Goal: Transaction & Acquisition: Book appointment/travel/reservation

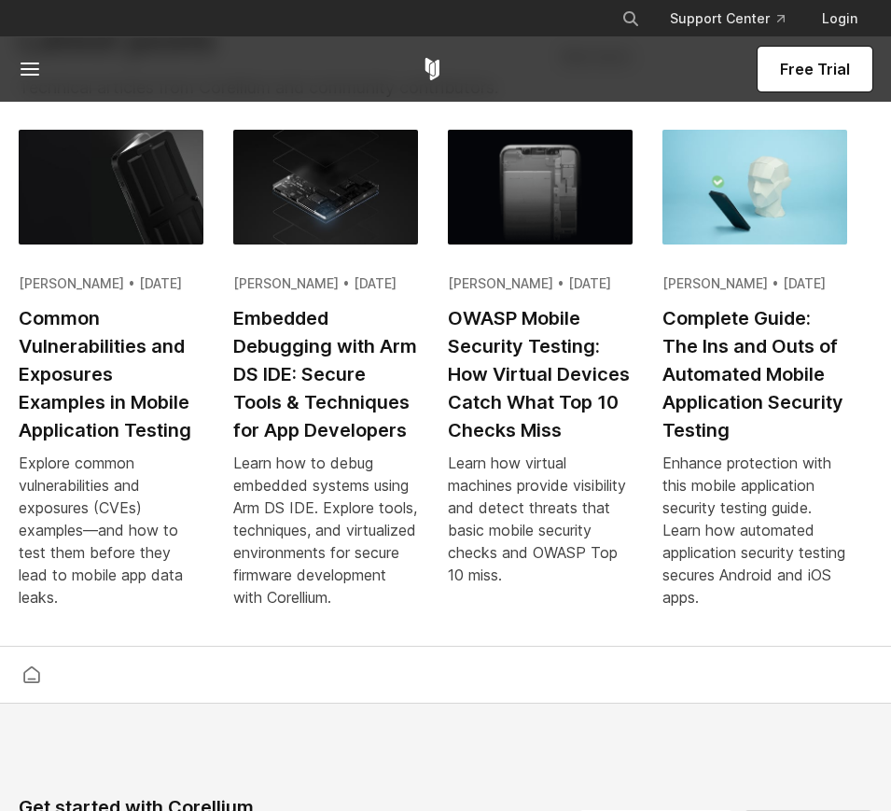
scroll to position [4167, 0]
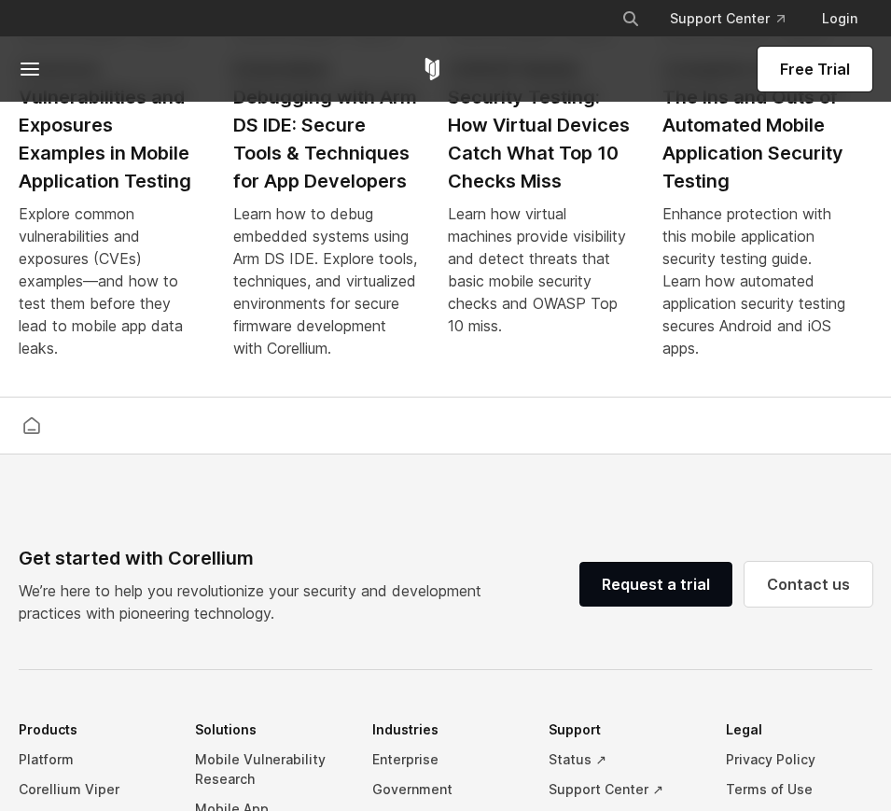
click at [33, 73] on icon at bounding box center [30, 69] width 22 height 22
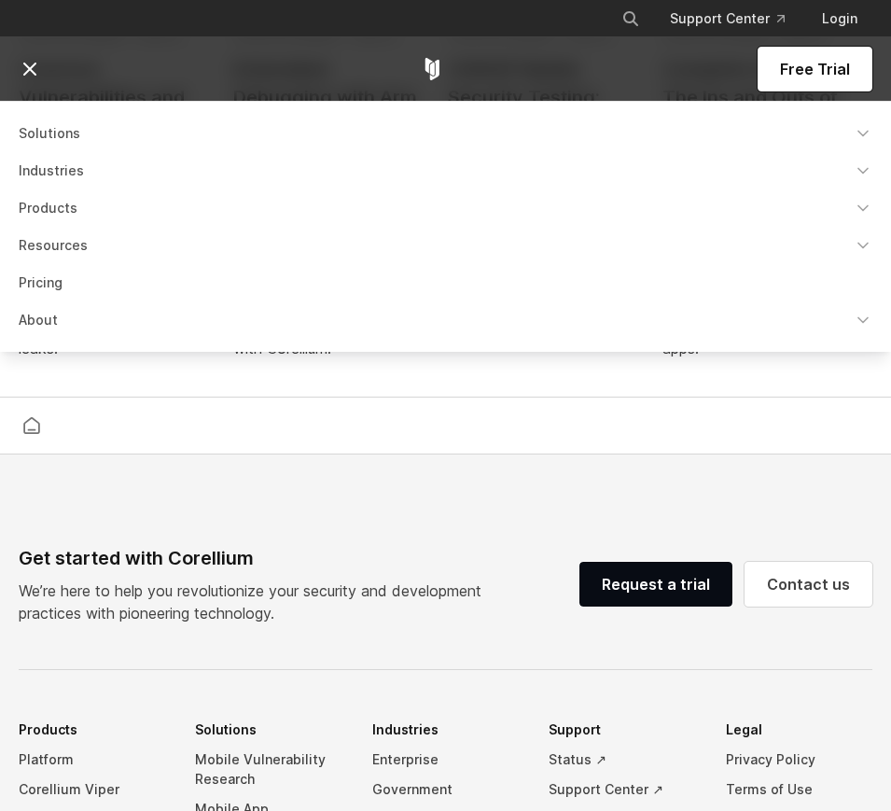
click at [64, 209] on link "Products" at bounding box center [445, 208] width 876 height 34
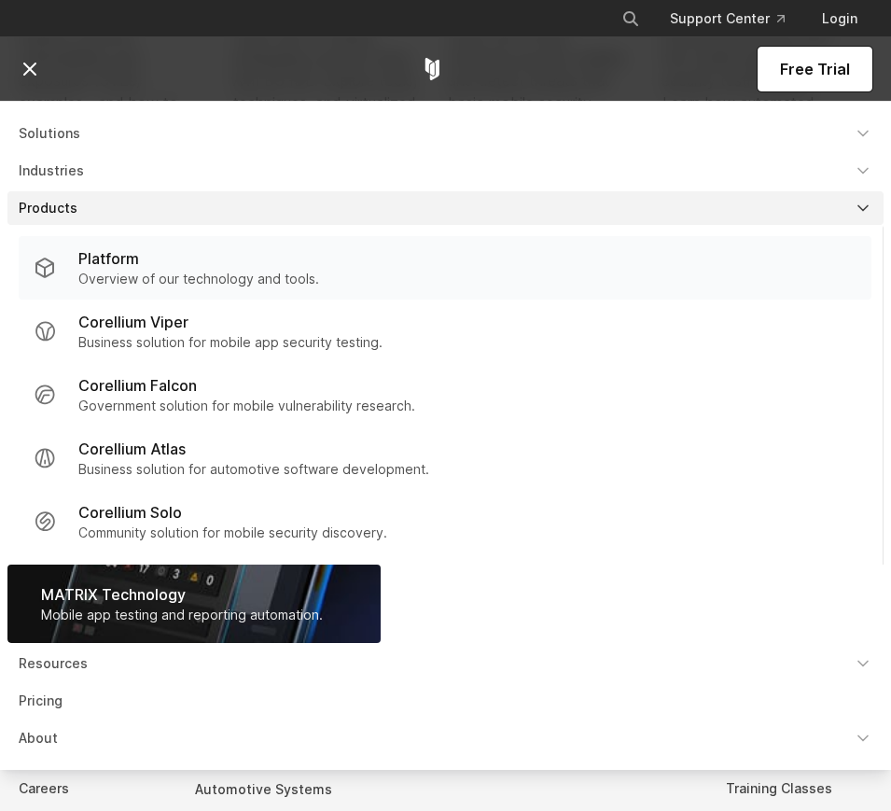
scroll to position [4382, 0]
click at [424, 501] on link "Corellium Solo Community solution for mobile security discovery." at bounding box center [445, 521] width 853 height 63
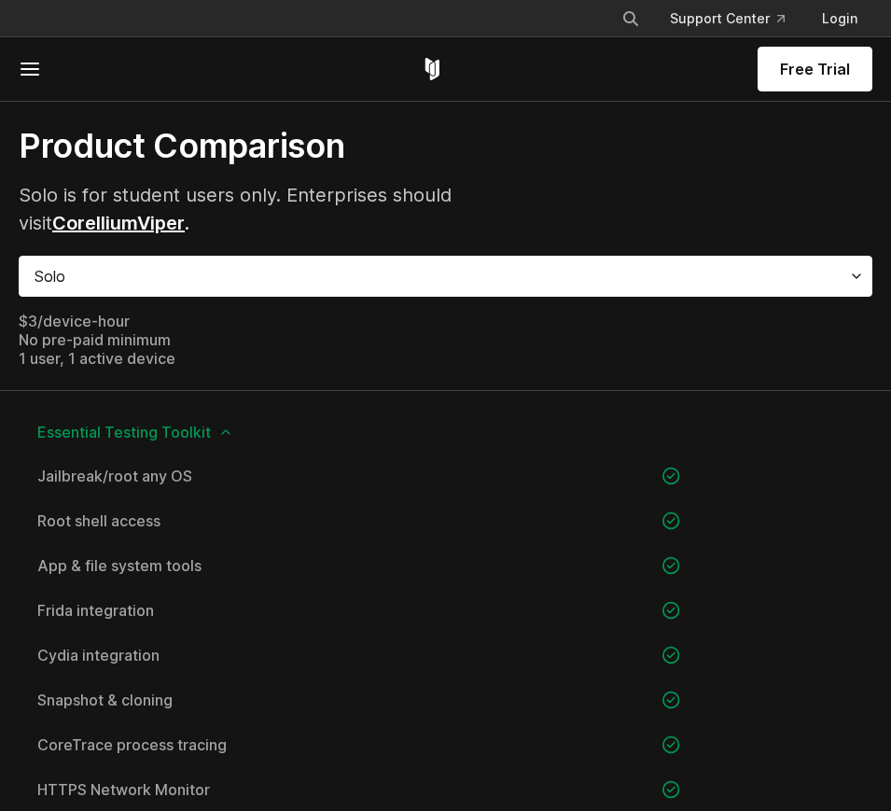
scroll to position [1231, 0]
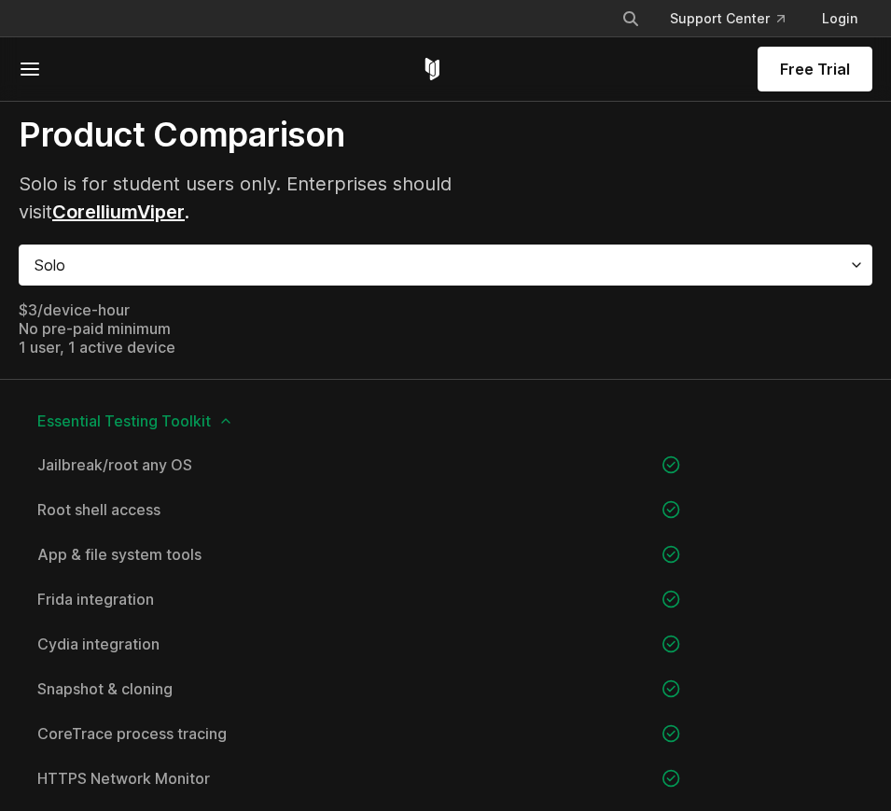
click at [174, 275] on div "Solo" at bounding box center [446, 264] width 854 height 41
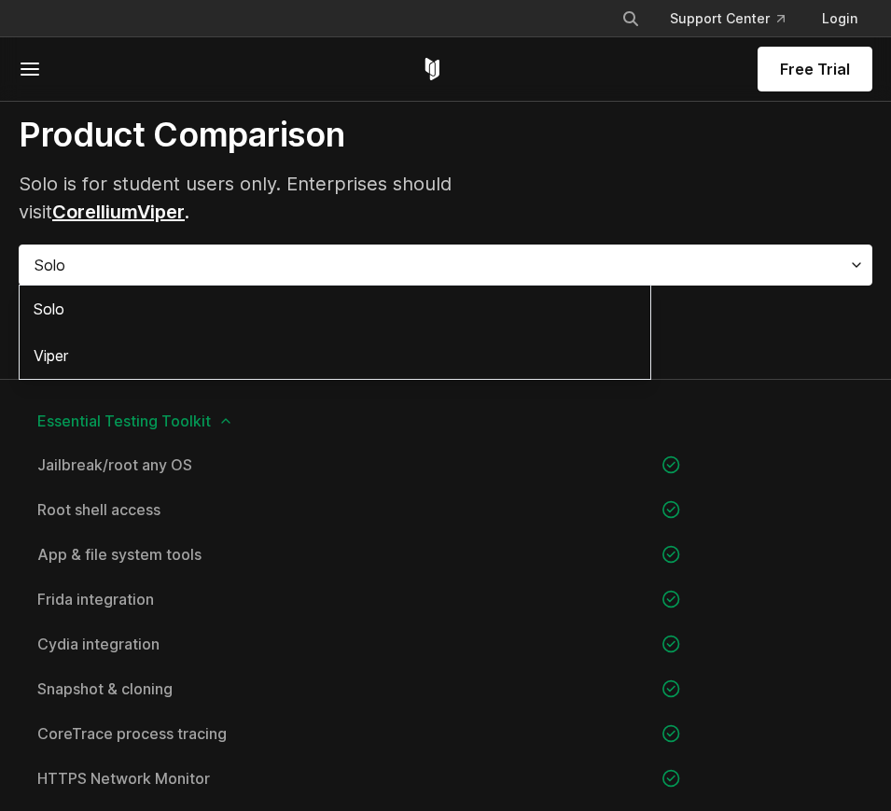
click at [215, 243] on div at bounding box center [445, 405] width 891 height 811
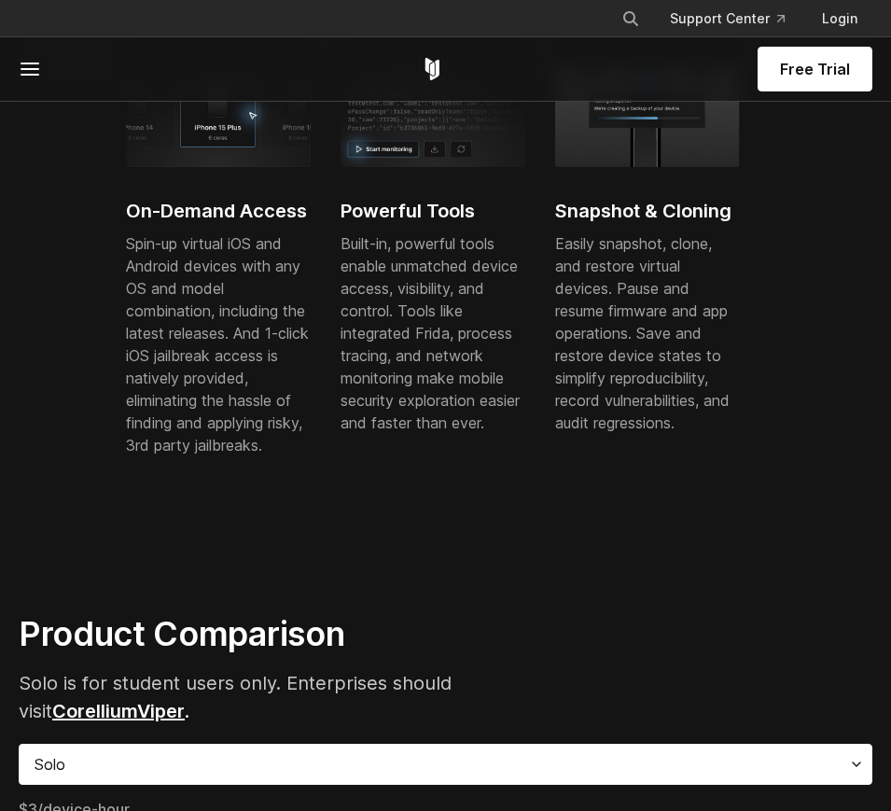
scroll to position [0, 0]
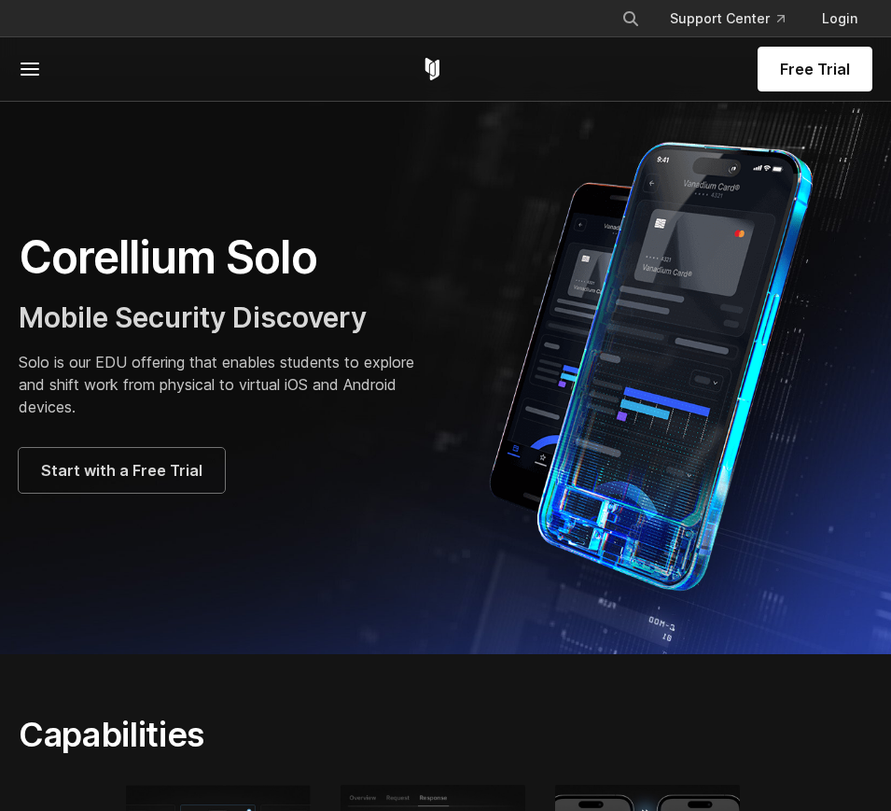
click at [37, 60] on icon at bounding box center [30, 69] width 22 height 22
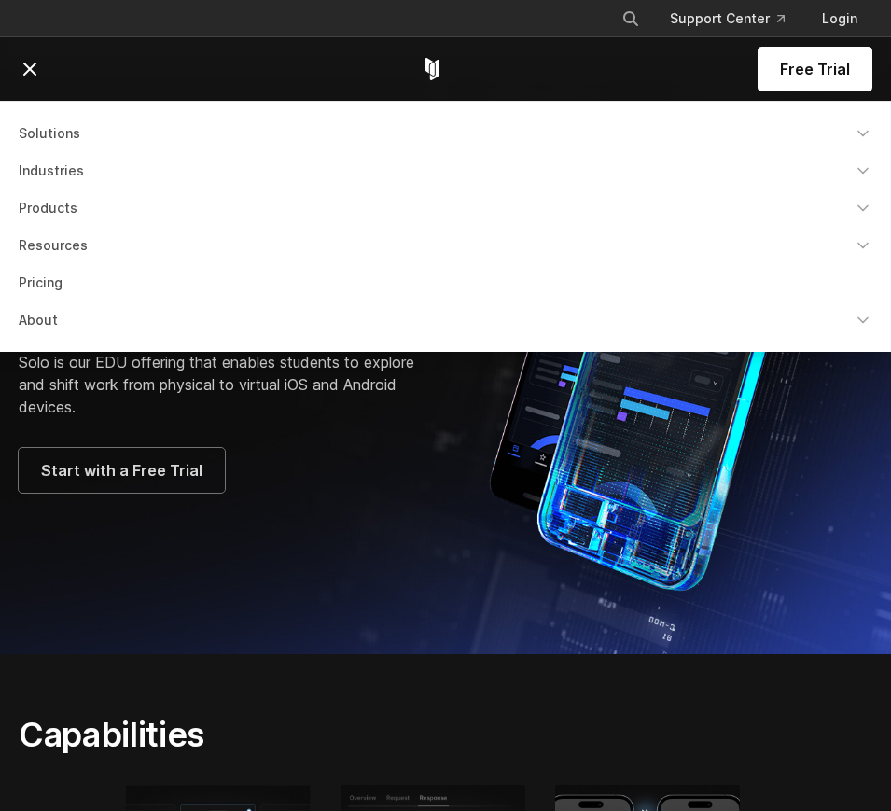
click at [37, 60] on icon at bounding box center [30, 69] width 22 height 22
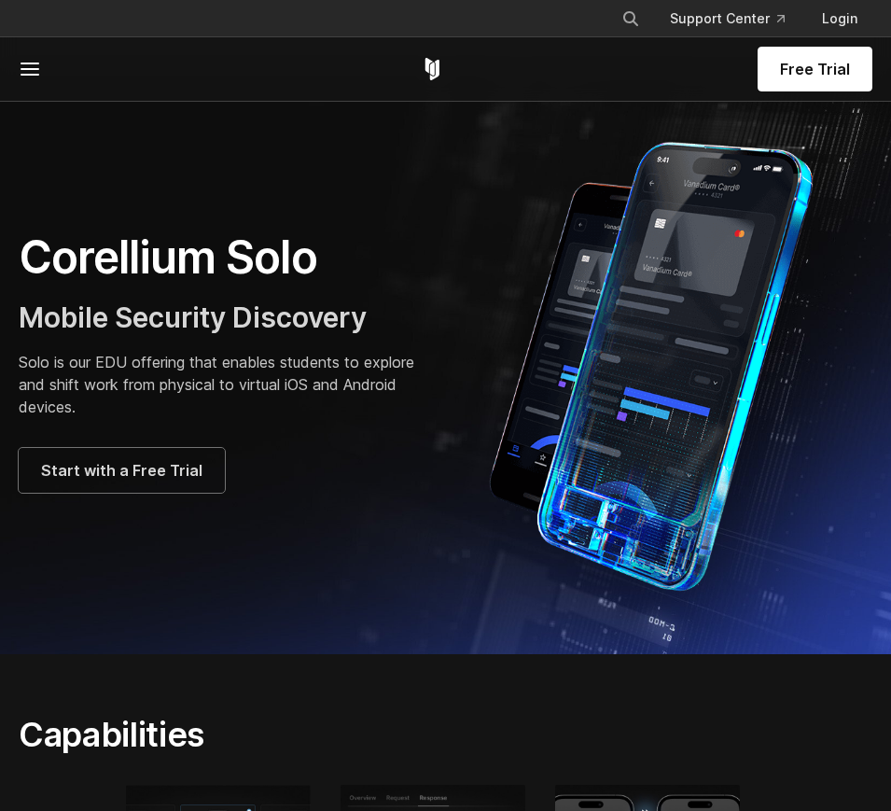
click at [37, 63] on line at bounding box center [29, 63] width 17 height 0
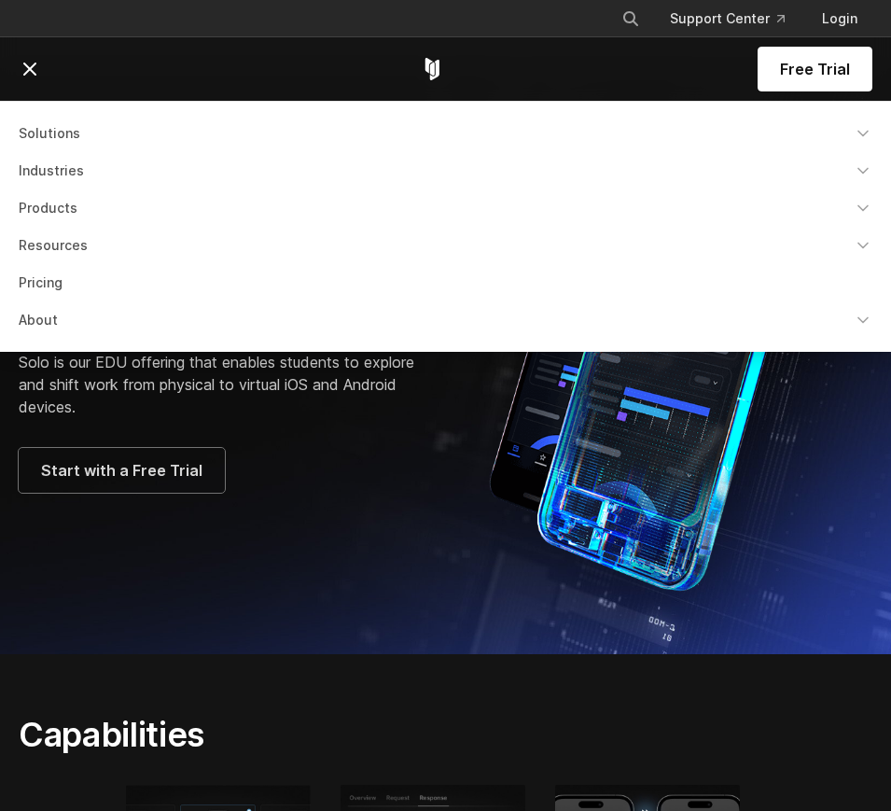
click at [63, 165] on link "Industries" at bounding box center [445, 171] width 876 height 34
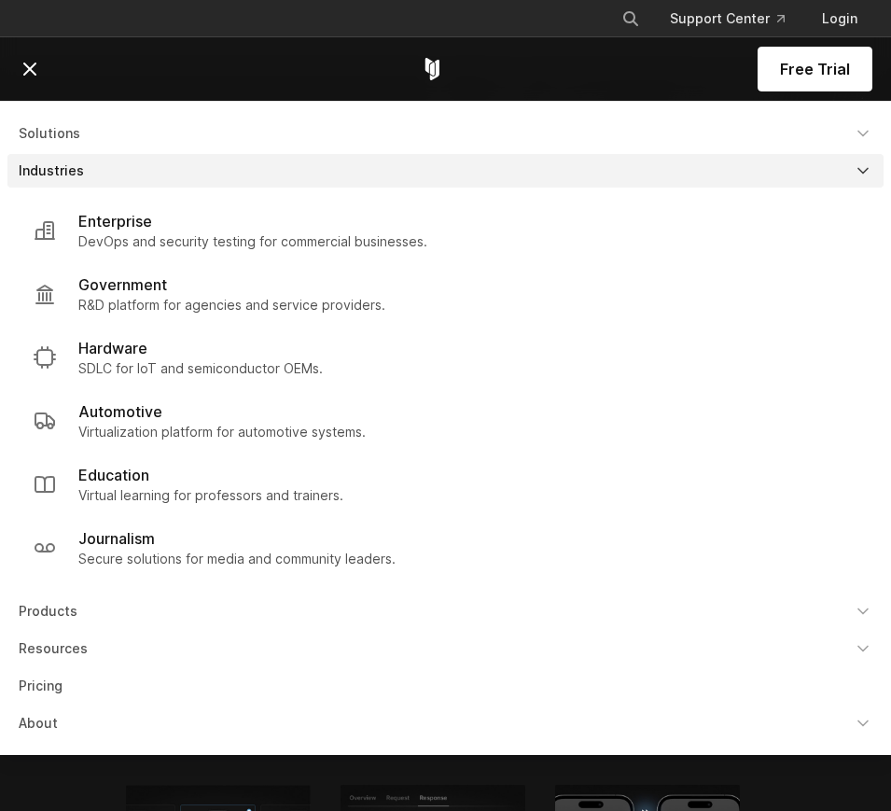
click at [63, 165] on link "Industries" at bounding box center [445, 171] width 876 height 34
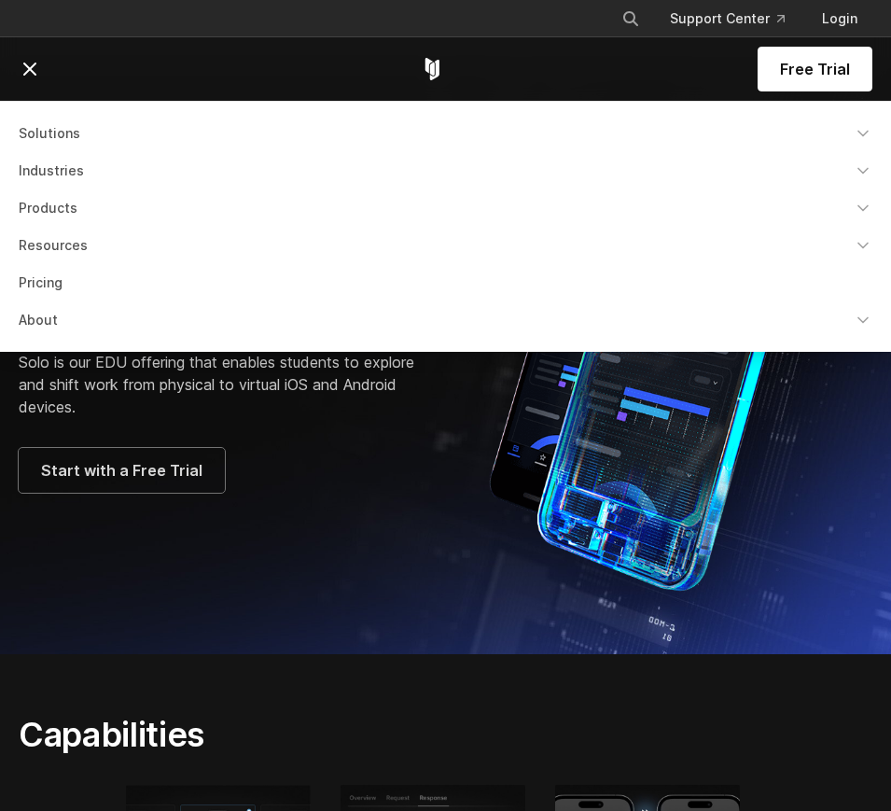
click at [62, 146] on link "Solutions" at bounding box center [445, 134] width 876 height 34
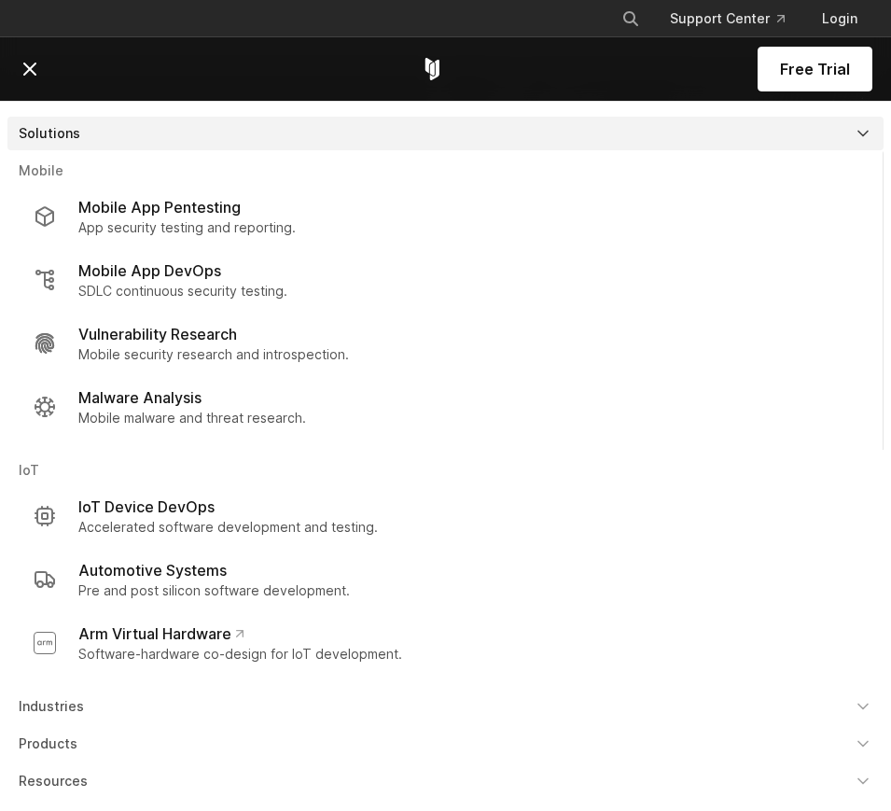
click at [62, 140] on link "Solutions" at bounding box center [445, 134] width 876 height 34
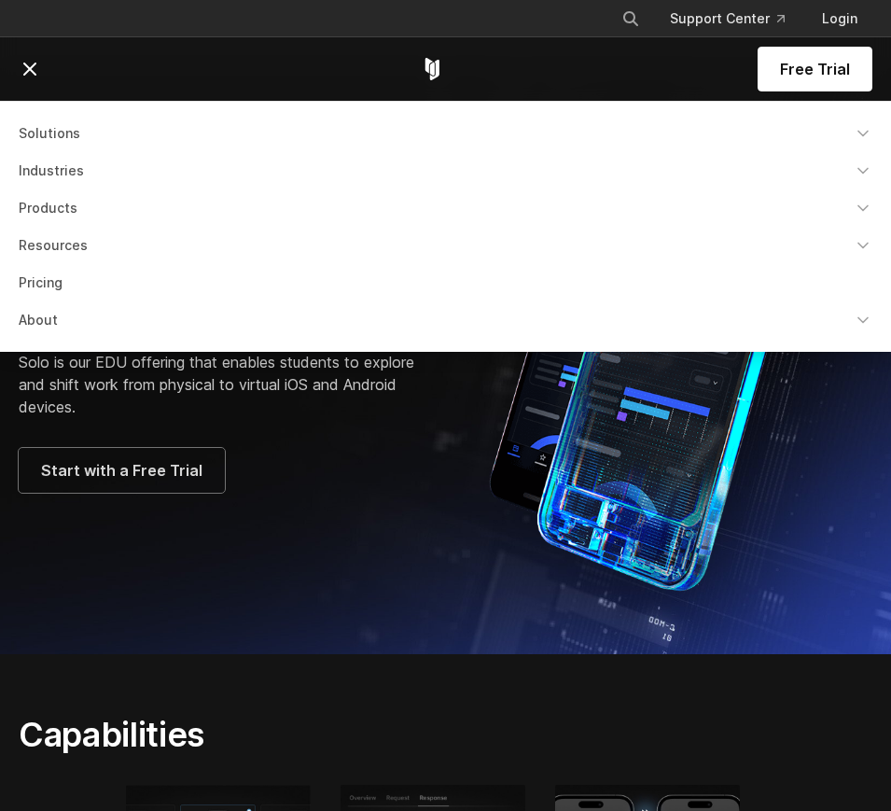
click at [53, 140] on link "Solutions" at bounding box center [445, 134] width 876 height 34
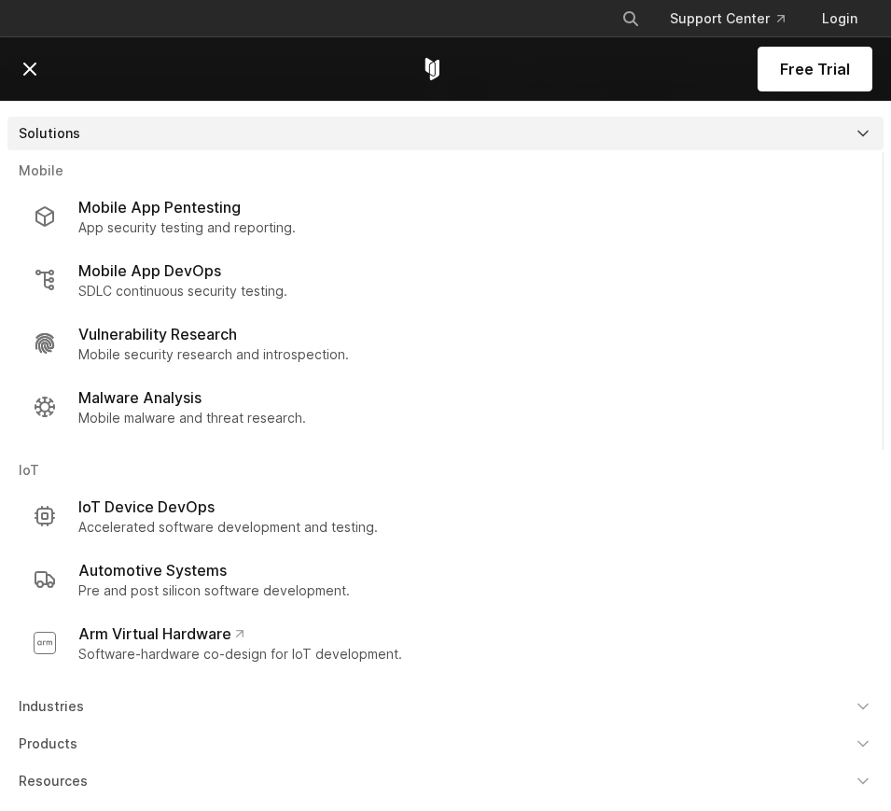
click at [53, 140] on link "Solutions" at bounding box center [445, 134] width 876 height 34
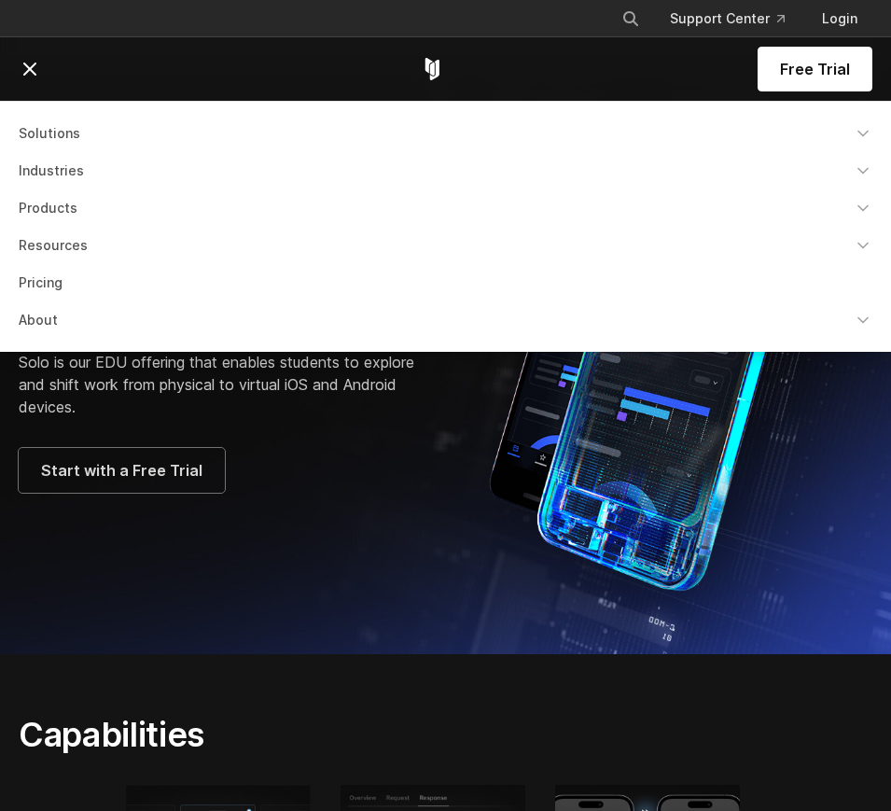
click at [63, 281] on link "Pricing" at bounding box center [445, 283] width 876 height 34
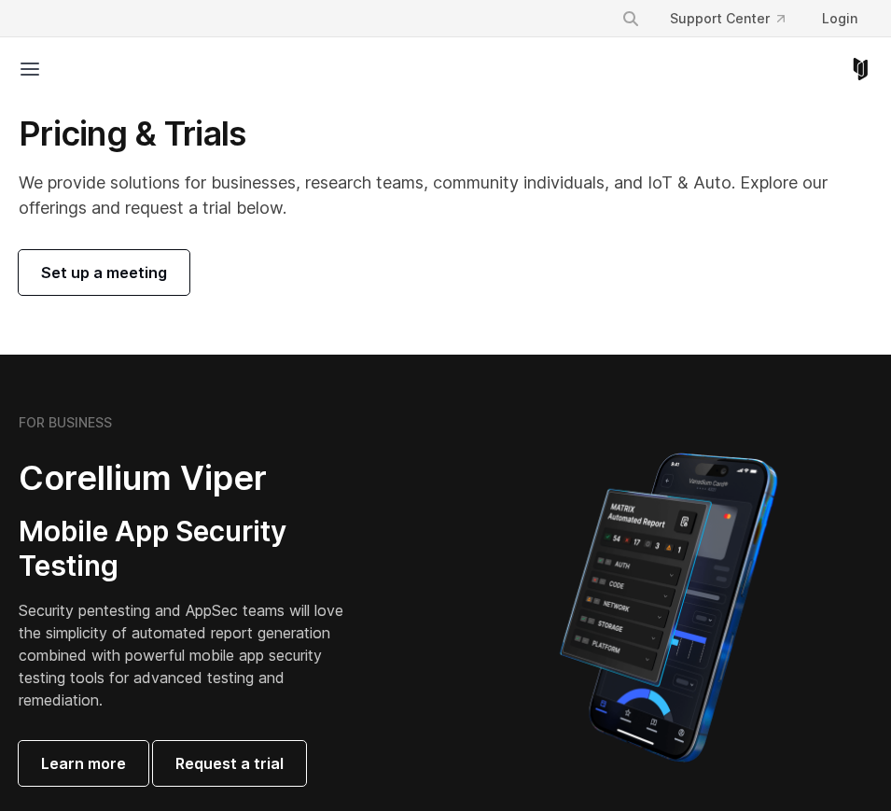
click at [144, 282] on span "Set up a meeting" at bounding box center [104, 272] width 126 height 22
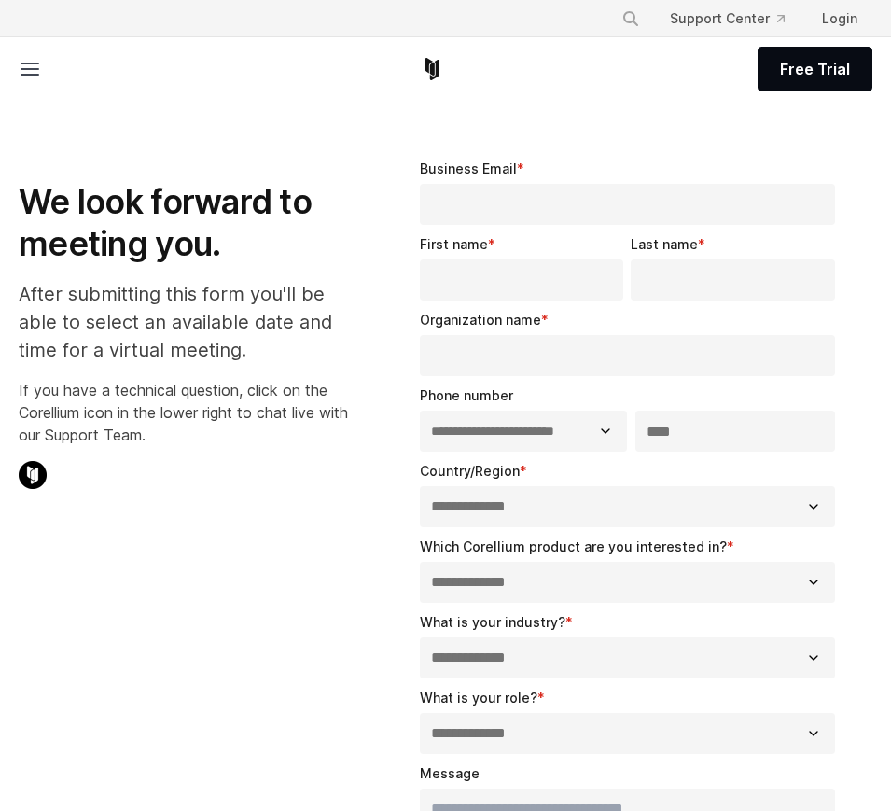
select select "**"
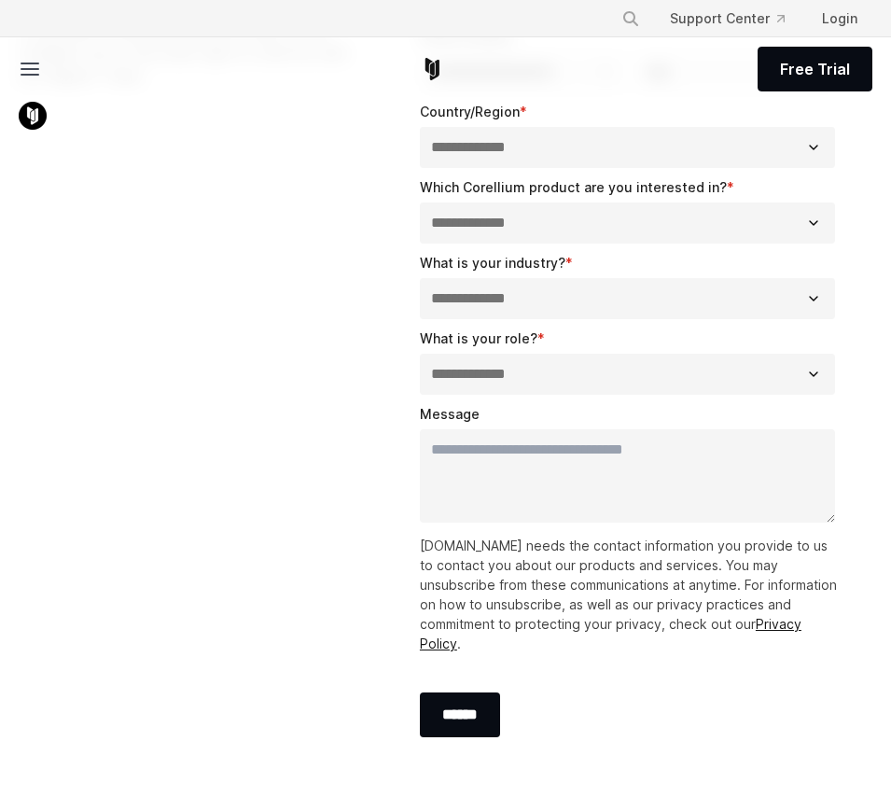
scroll to position [302, 0]
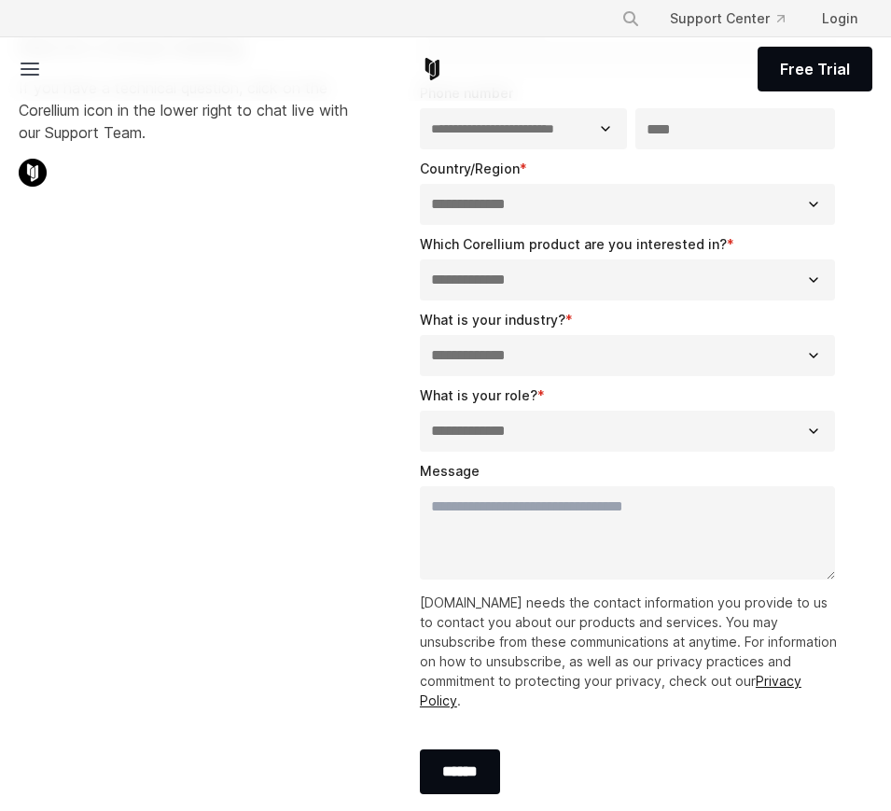
click at [535, 420] on select "**********" at bounding box center [627, 430] width 415 height 41
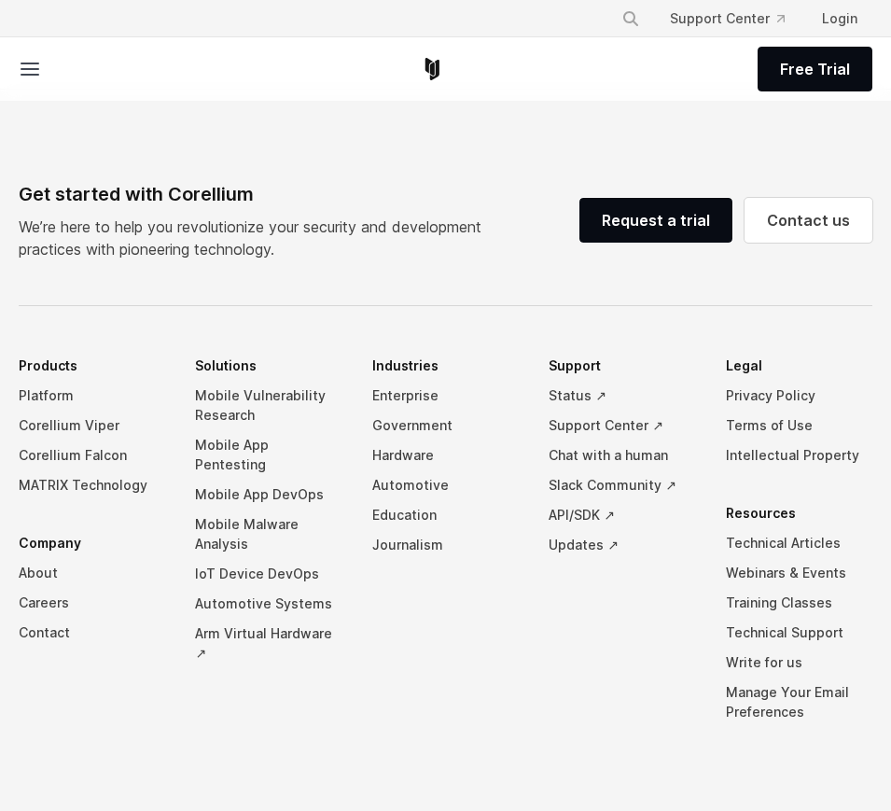
scroll to position [1187, 0]
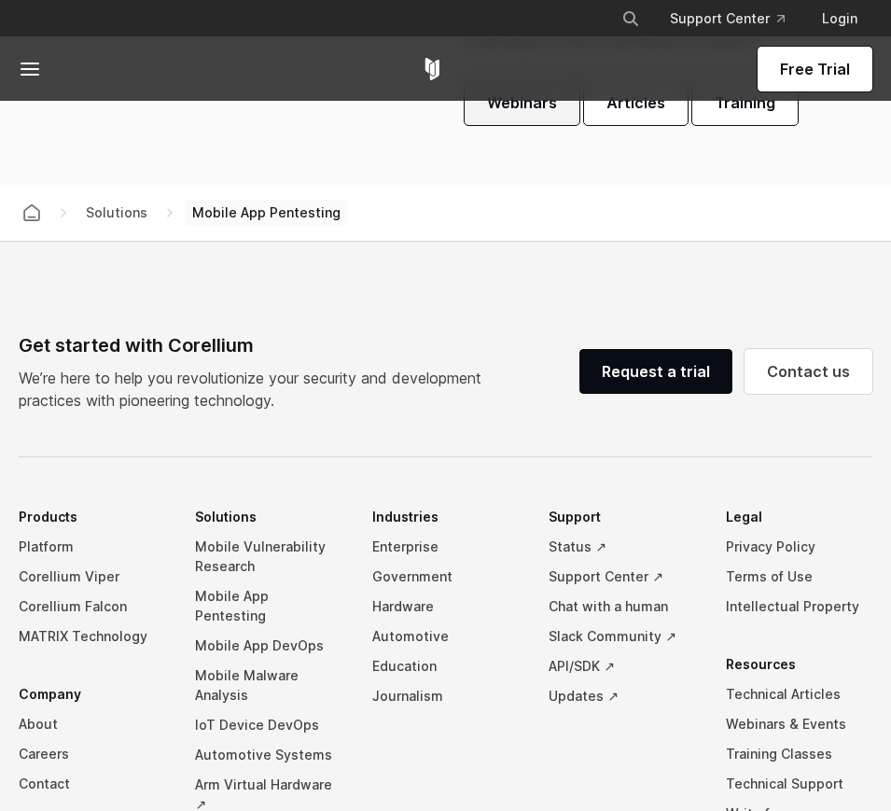
scroll to position [5655, 0]
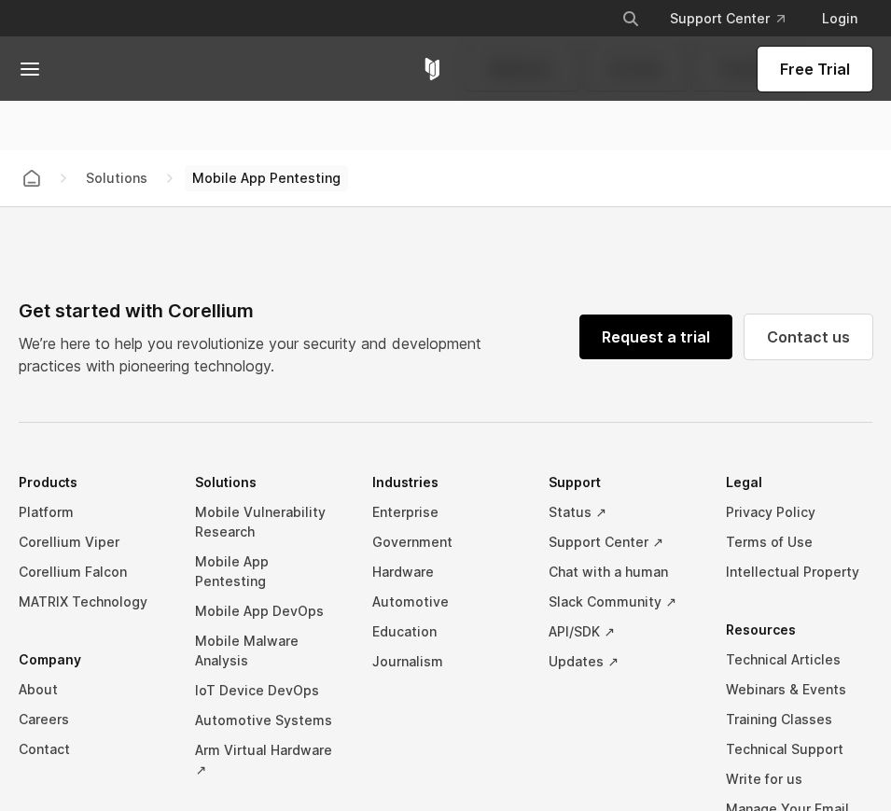
click at [632, 315] on link "Request a trial" at bounding box center [655, 336] width 153 height 45
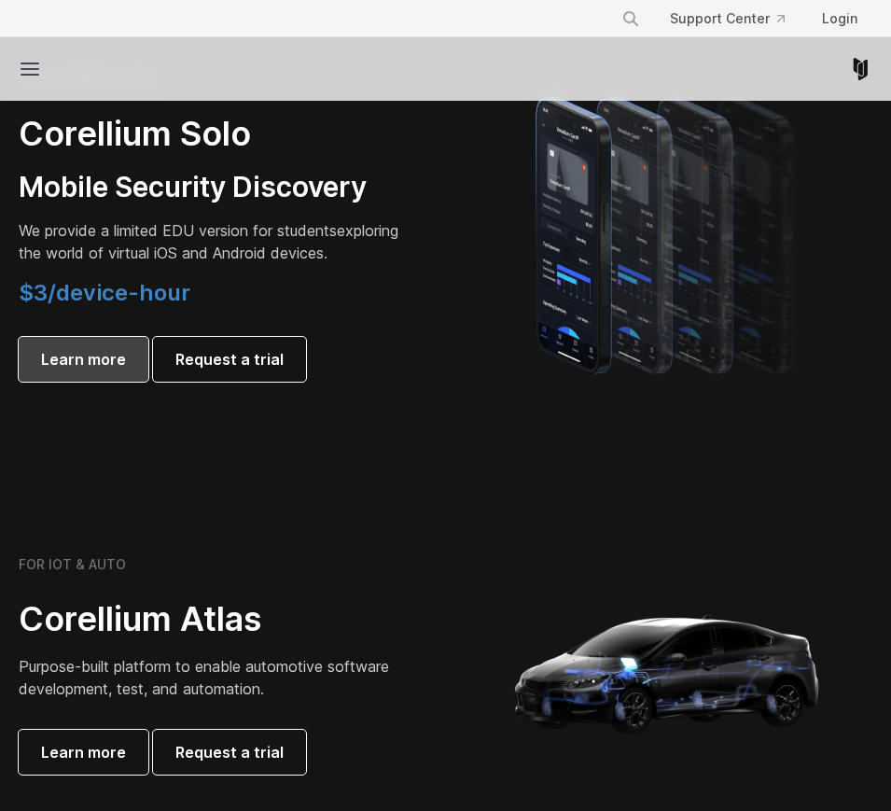
scroll to position [1349, 0]
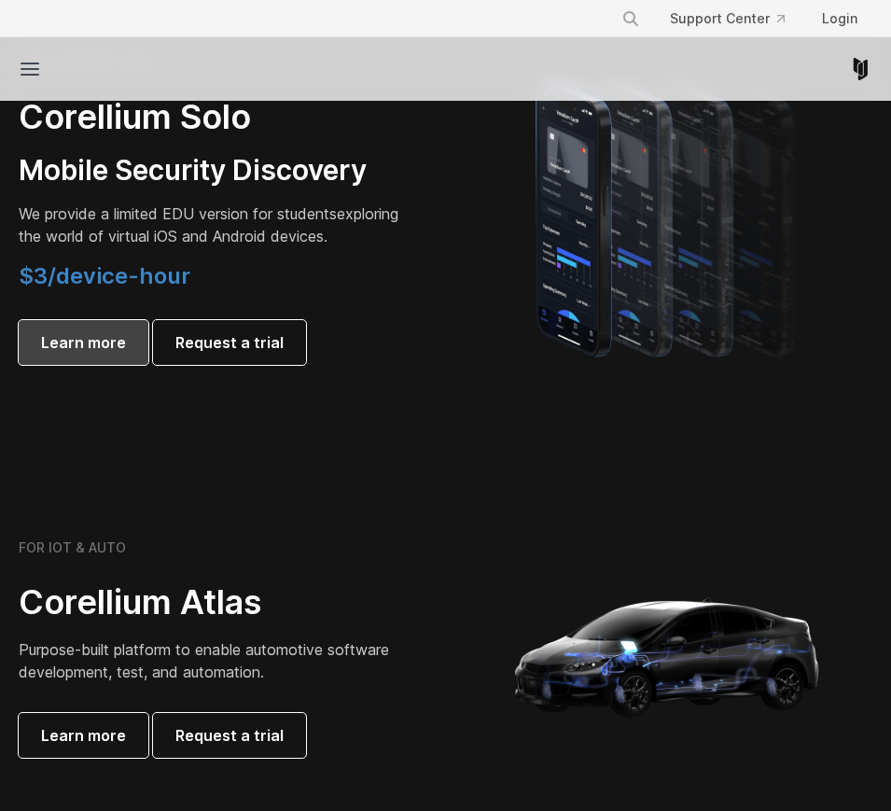
click at [95, 365] on link "Learn more" at bounding box center [84, 342] width 130 height 45
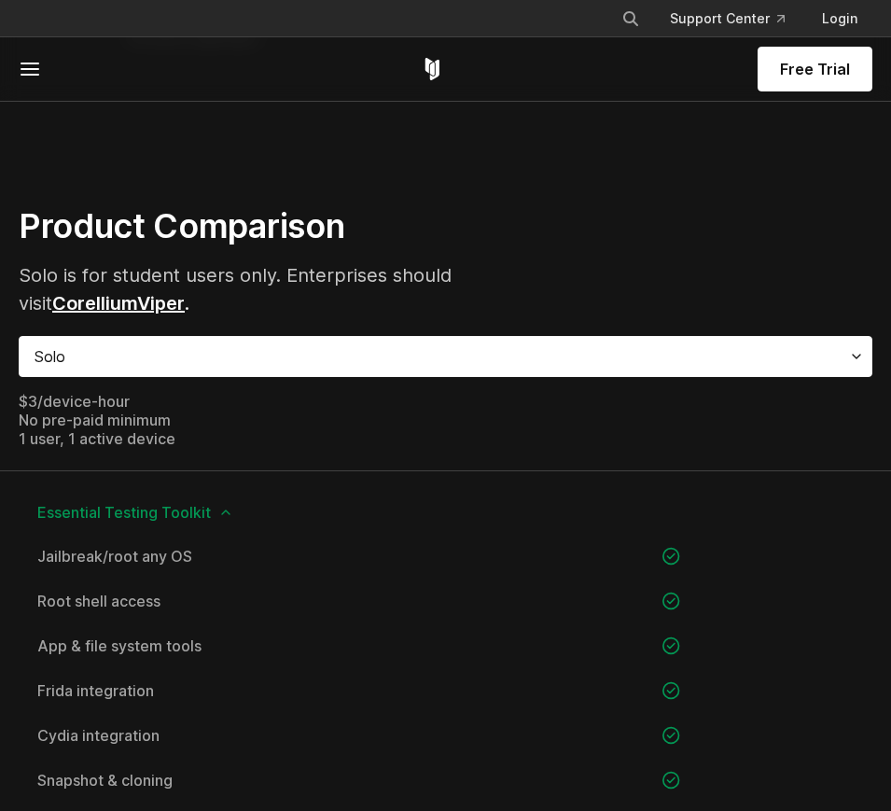
scroll to position [1155, 0]
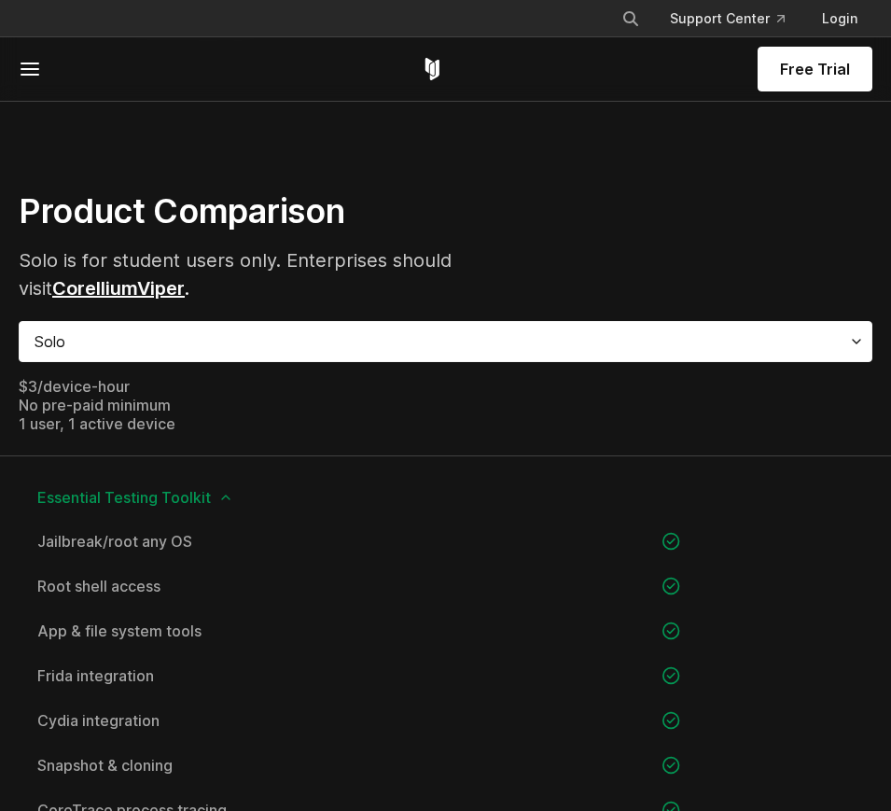
click at [388, 322] on div "Solo" at bounding box center [446, 341] width 854 height 41
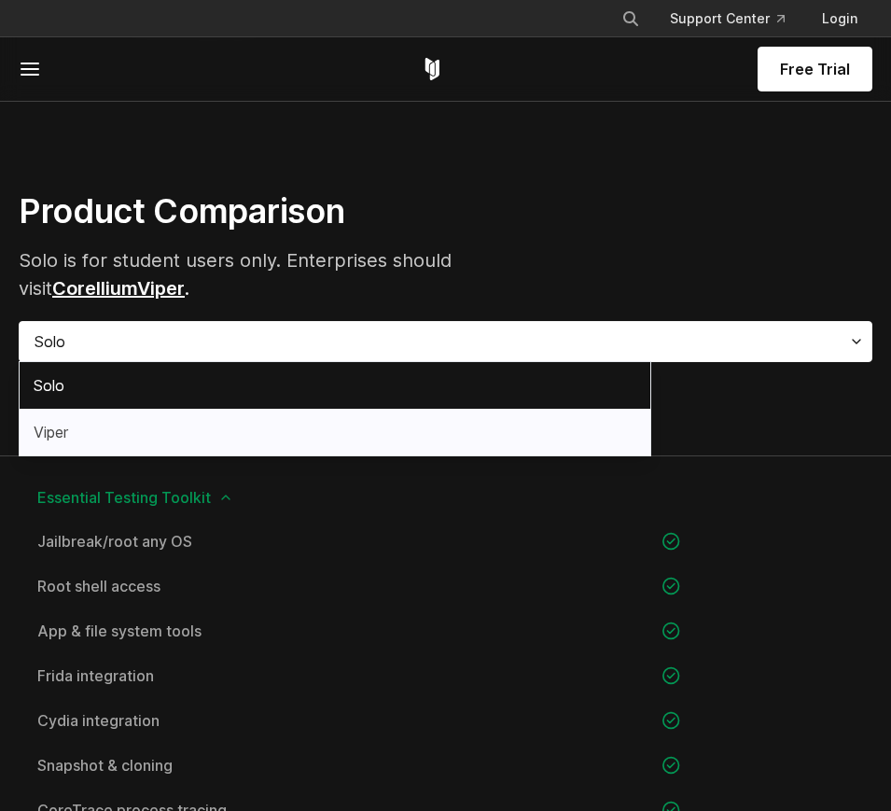
click at [354, 423] on div "Viper" at bounding box center [335, 432] width 631 height 47
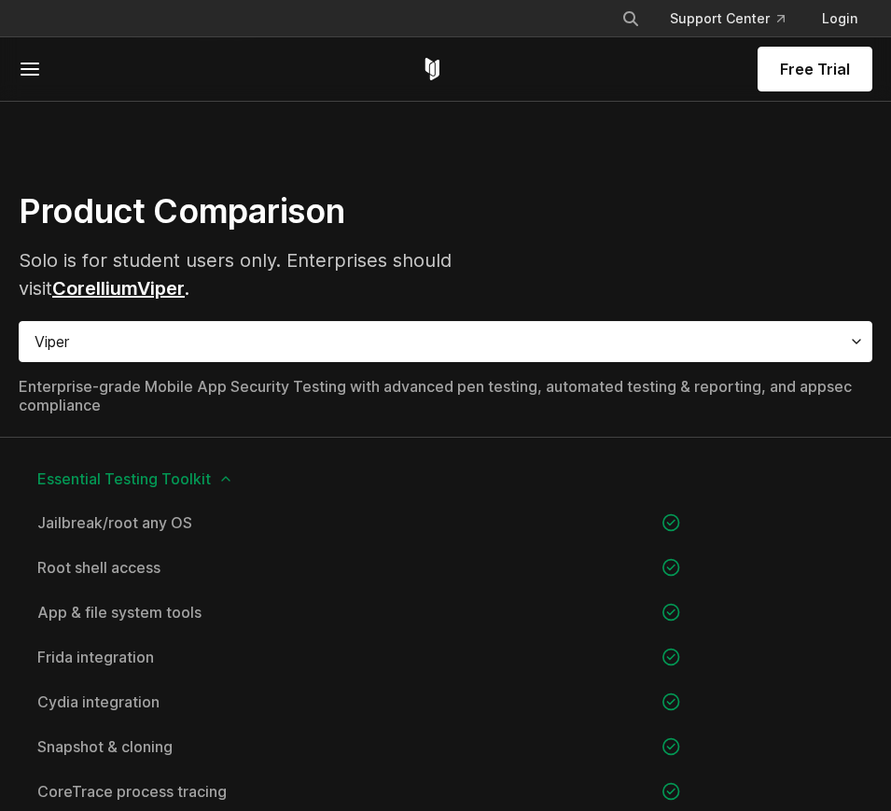
click at [340, 351] on div "Viper" at bounding box center [446, 341] width 854 height 41
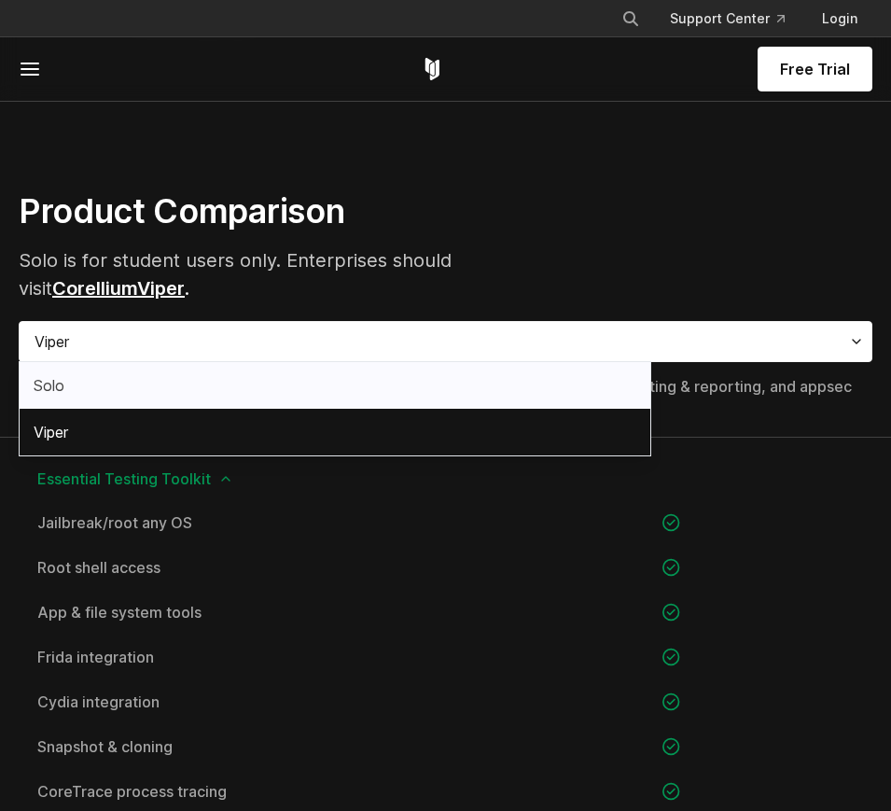
click at [333, 405] on div "Solo" at bounding box center [335, 385] width 631 height 47
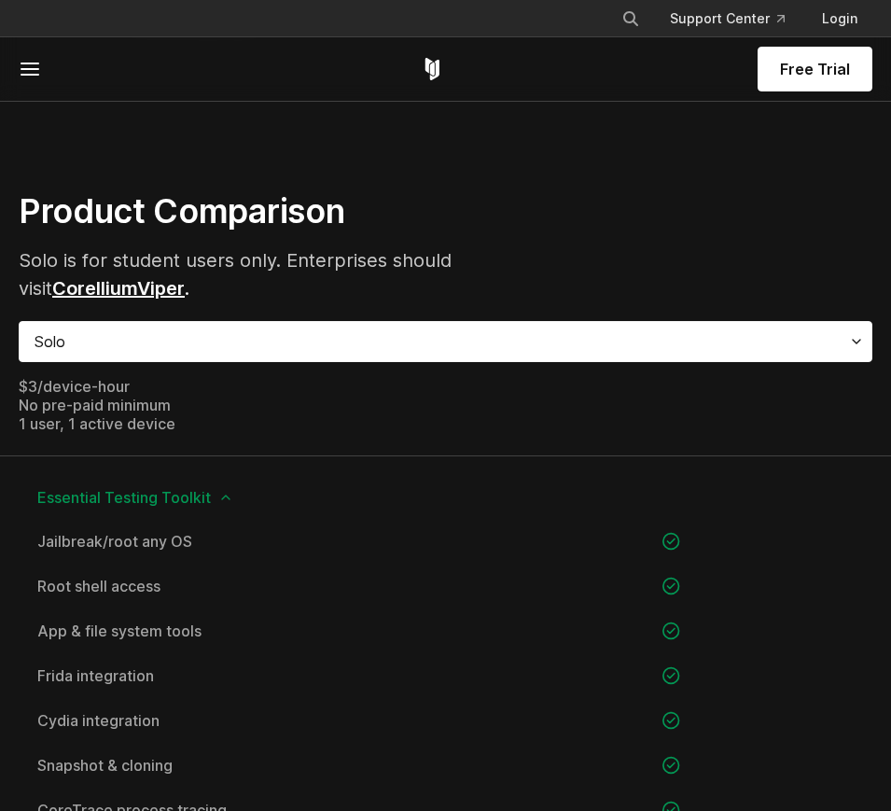
click at [344, 344] on div "Solo" at bounding box center [446, 341] width 854 height 41
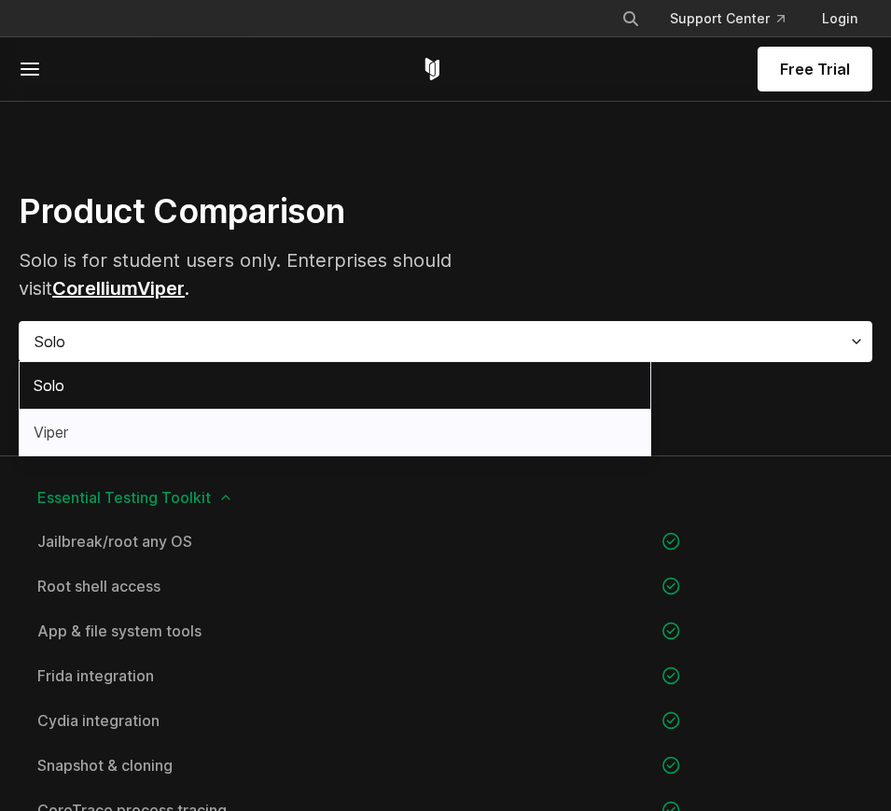
click at [332, 427] on div "Viper" at bounding box center [335, 432] width 631 height 47
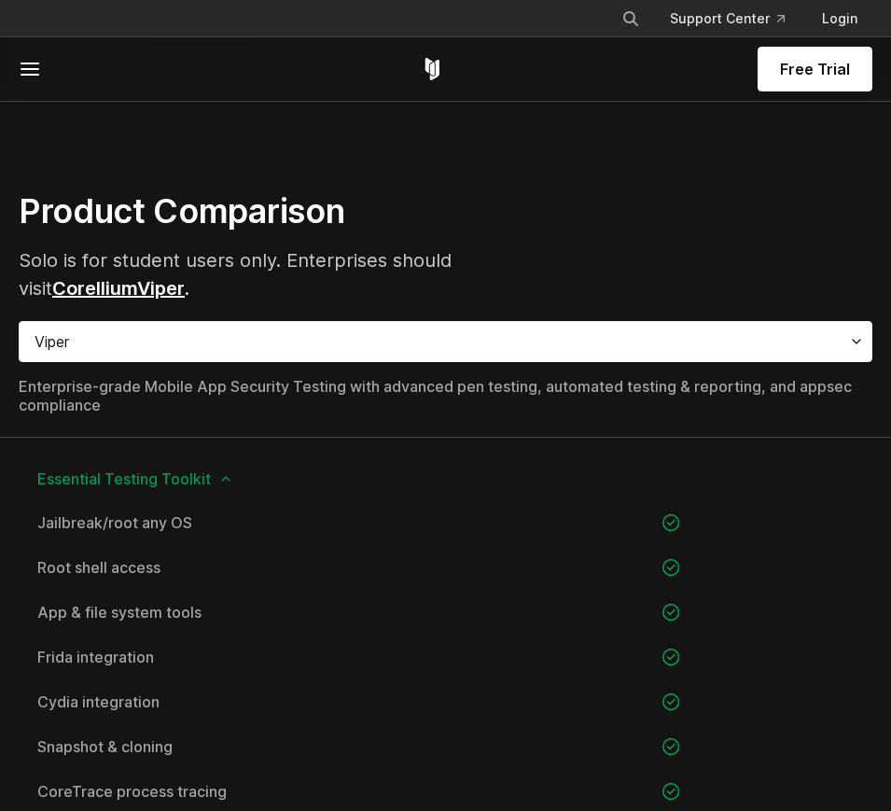
click at [333, 340] on div "Viper" at bounding box center [446, 341] width 854 height 41
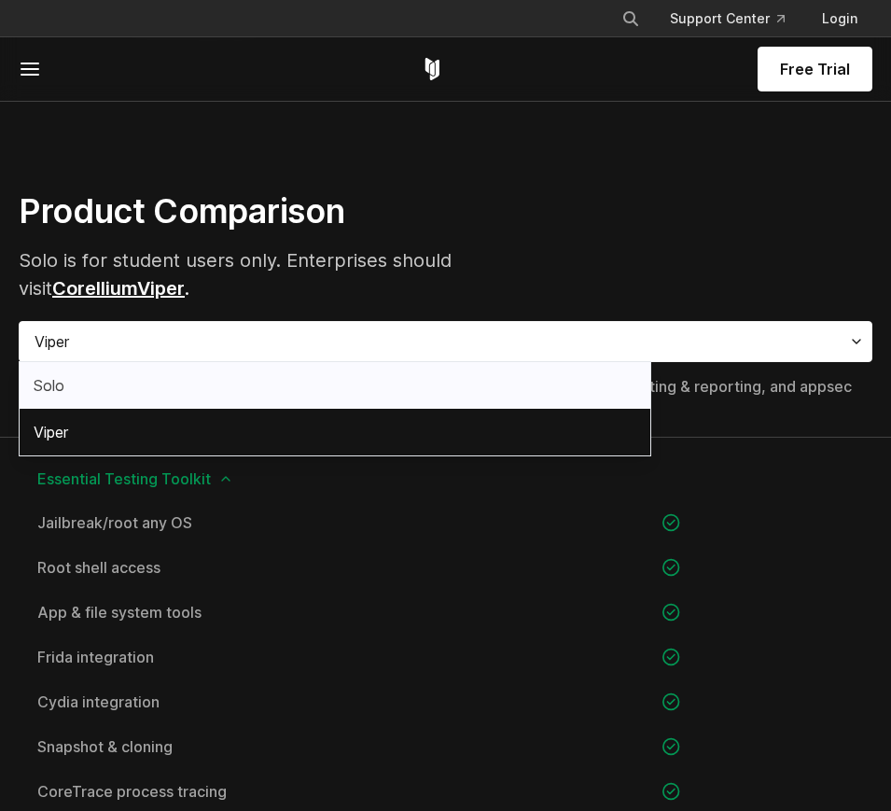
click at [333, 391] on div "Solo" at bounding box center [335, 385] width 631 height 47
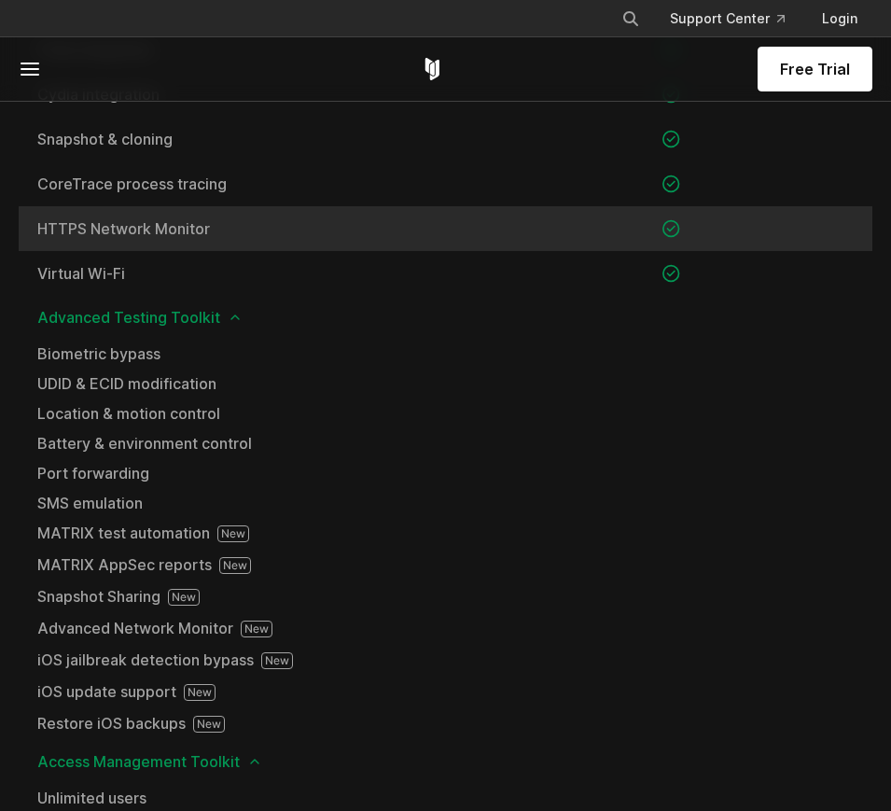
scroll to position [1782, 0]
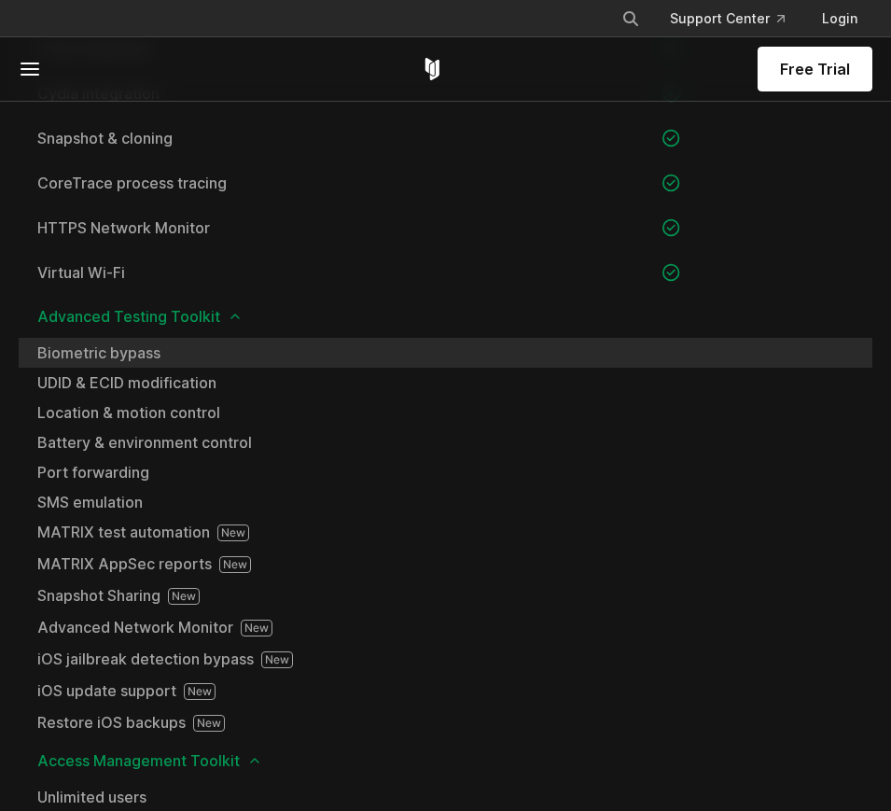
click at [325, 344] on div "Biometric bypass" at bounding box center [253, 353] width 469 height 30
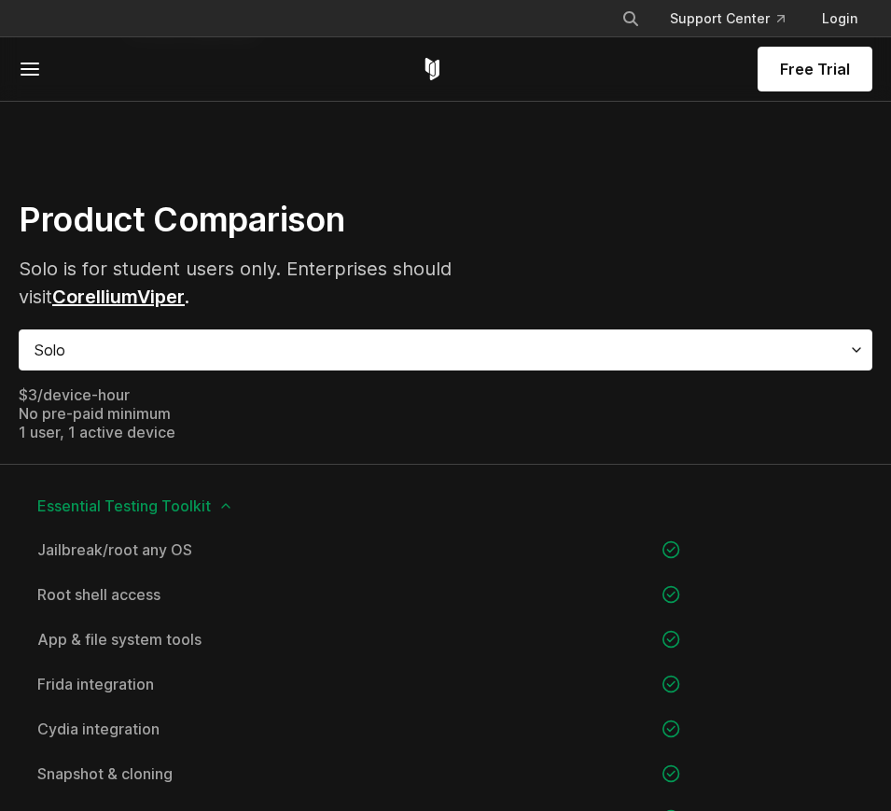
scroll to position [1142, 0]
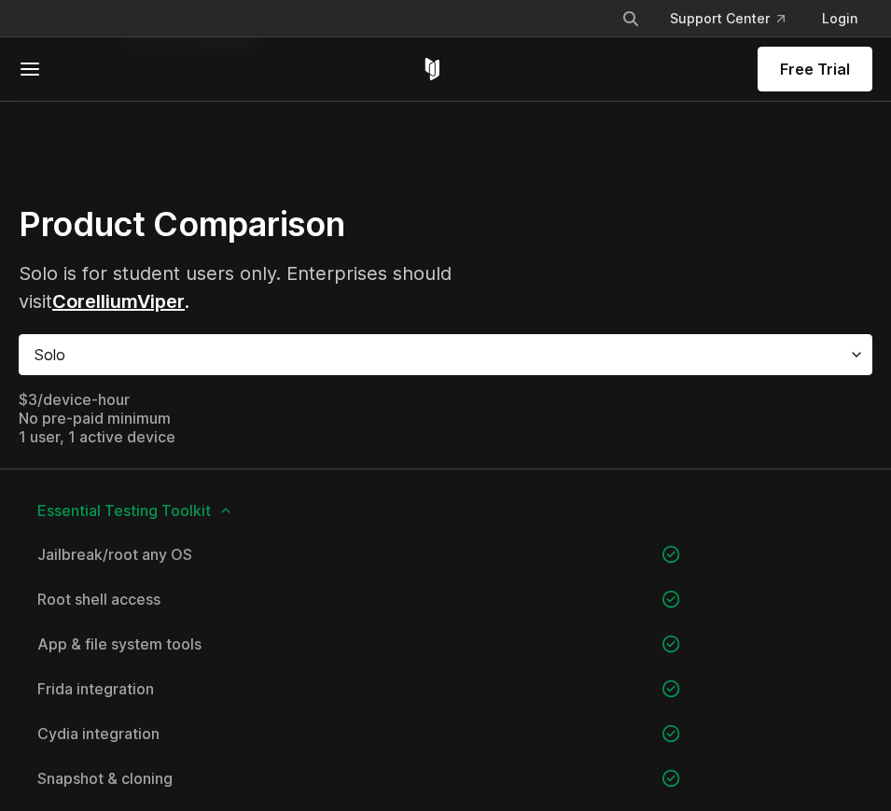
click at [262, 364] on div "Solo" at bounding box center [446, 354] width 854 height 41
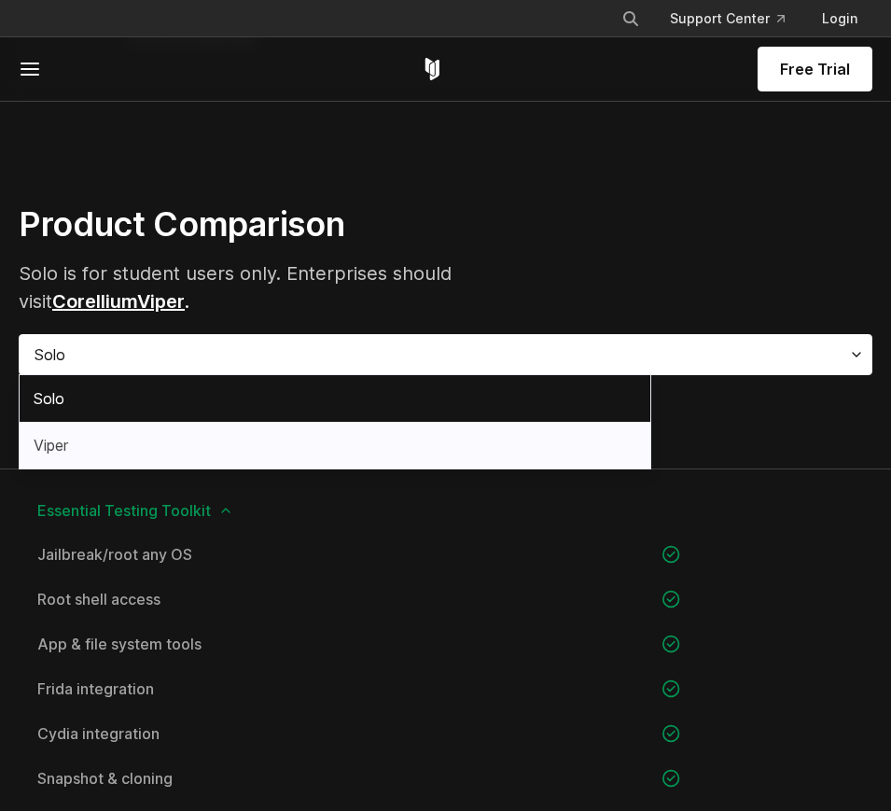
click at [250, 435] on div "Viper" at bounding box center [335, 445] width 631 height 47
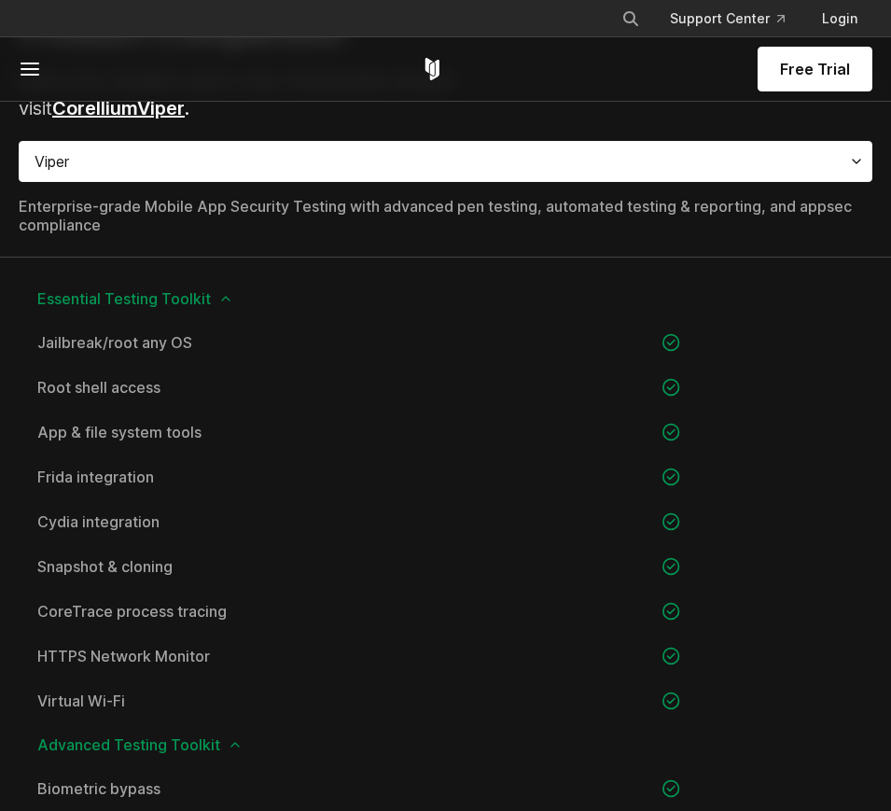
scroll to position [1131, 0]
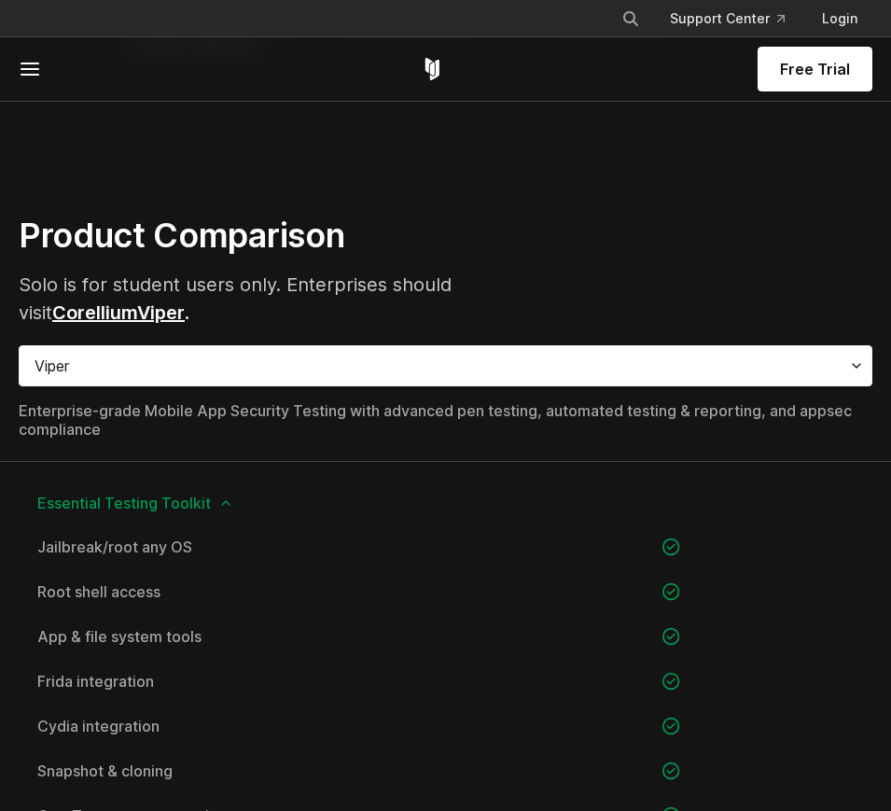
click at [233, 373] on div "Viper" at bounding box center [446, 365] width 854 height 41
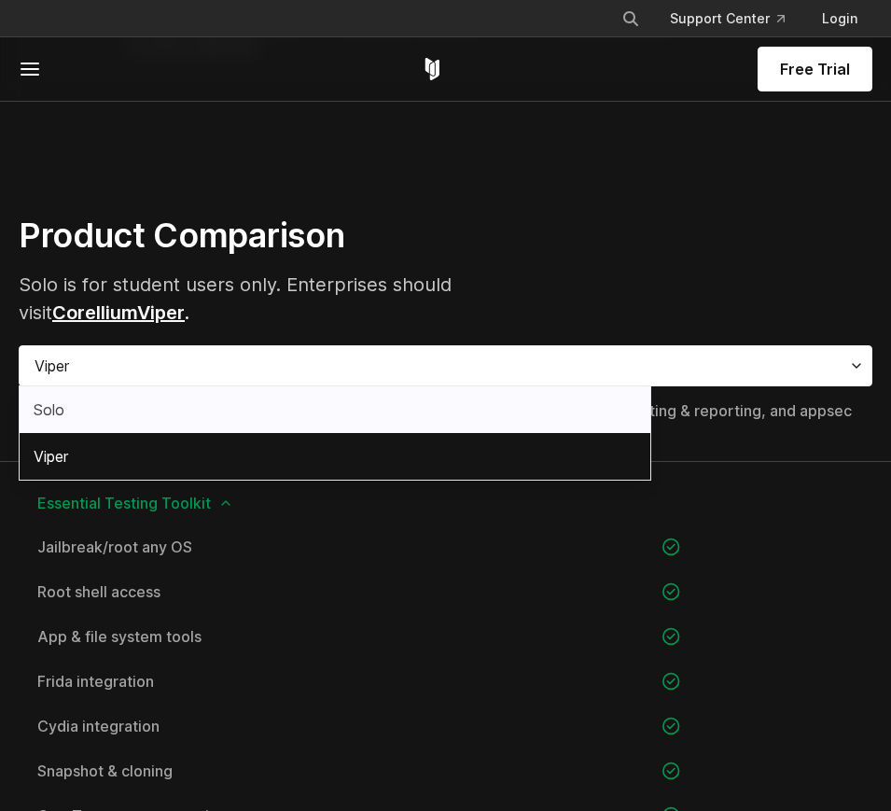
click at [232, 406] on div "Solo" at bounding box center [335, 409] width 631 height 47
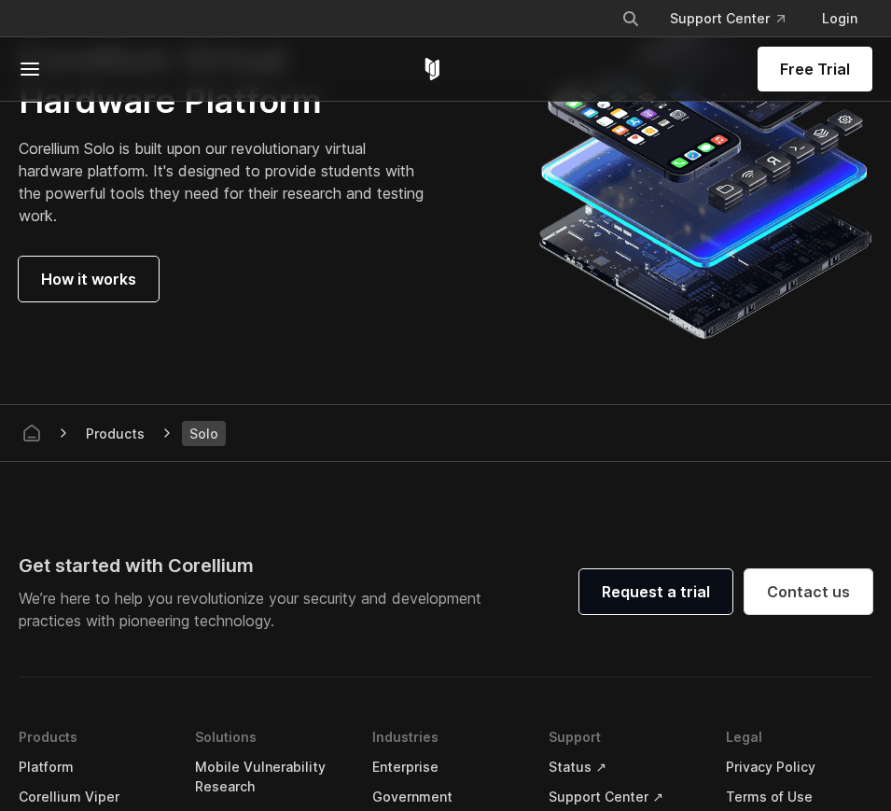
scroll to position [3035, 0]
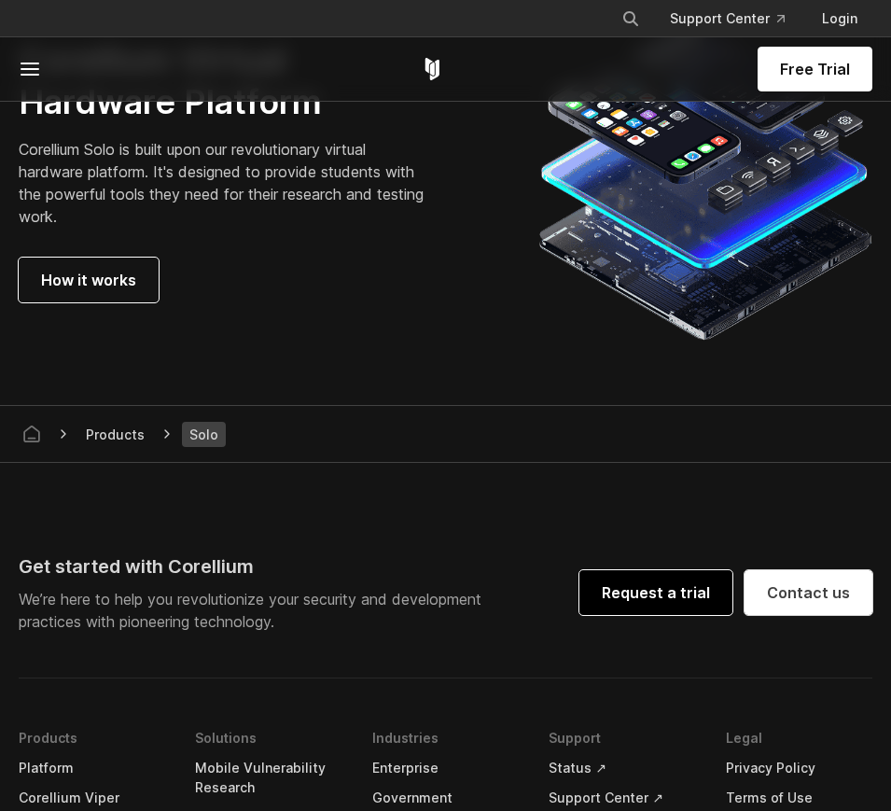
click at [697, 587] on link "Request a trial" at bounding box center [655, 592] width 153 height 45
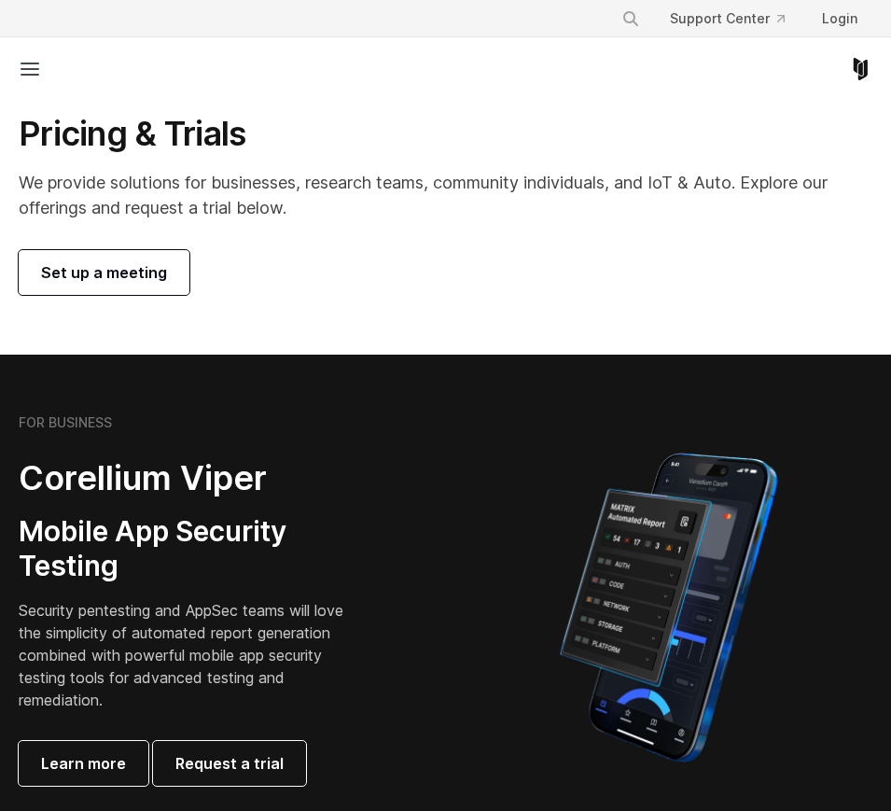
click at [184, 281] on link "Set up a meeting" at bounding box center [104, 272] width 171 height 45
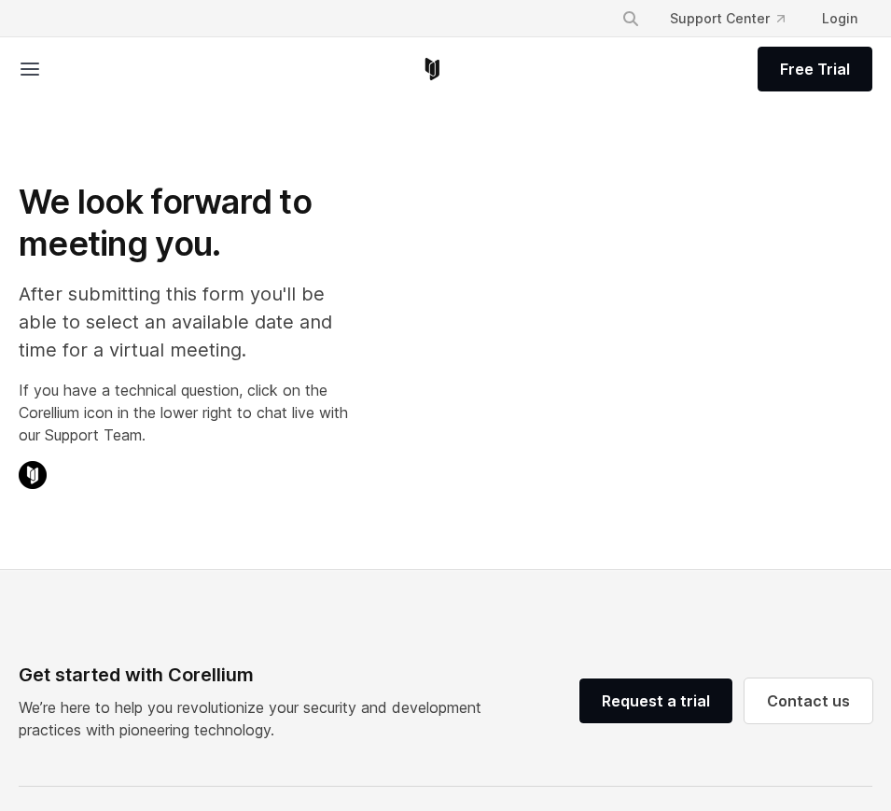
select select "**"
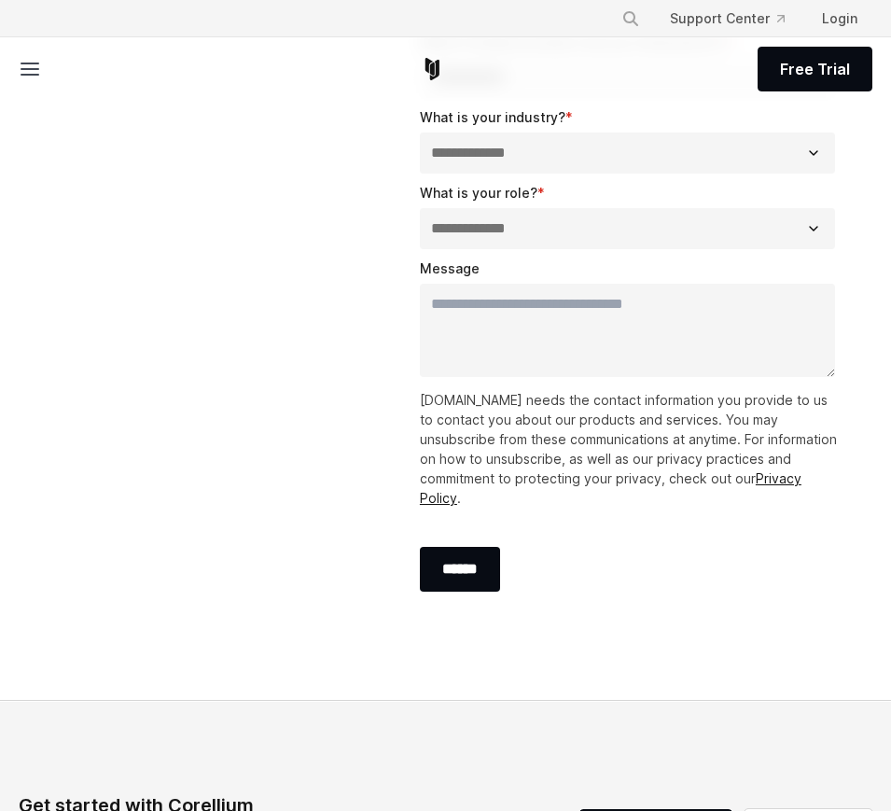
scroll to position [602, 0]
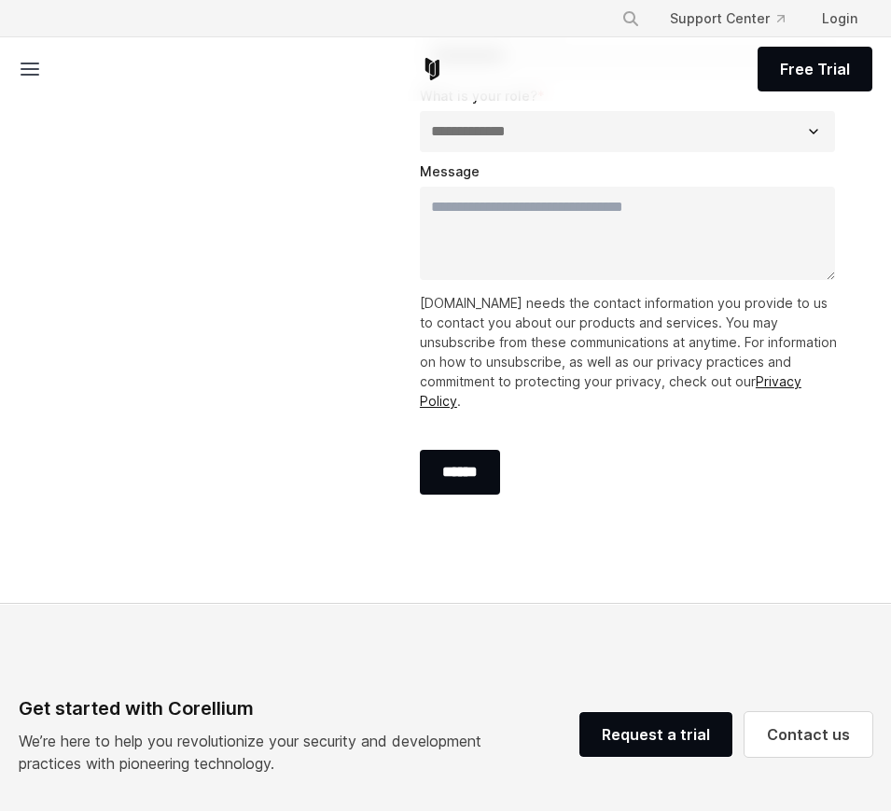
click at [551, 150] on fieldset "**********" at bounding box center [631, 124] width 423 height 76
click at [551, 148] on fieldset "**********" at bounding box center [631, 124] width 423 height 76
click at [551, 132] on select "**********" at bounding box center [627, 131] width 415 height 41
select select "**********"
